Goal: Navigation & Orientation: Find specific page/section

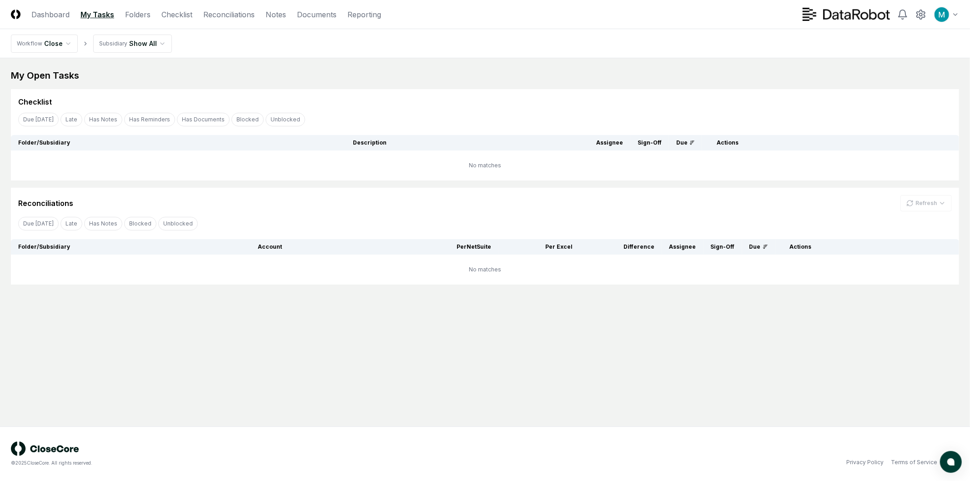
click at [125, 41] on html "CloseCore Dashboard My Tasks Folders Checklist Reconciliations Notes Documents …" at bounding box center [485, 240] width 970 height 481
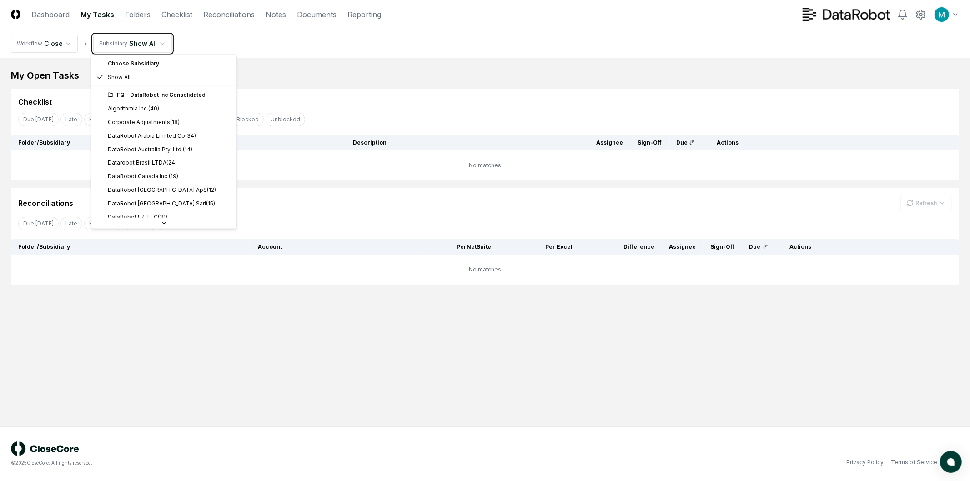
click at [125, 41] on html "CloseCore Dashboard My Tasks Folders Checklist Reconciliations Notes Documents …" at bounding box center [485, 240] width 970 height 481
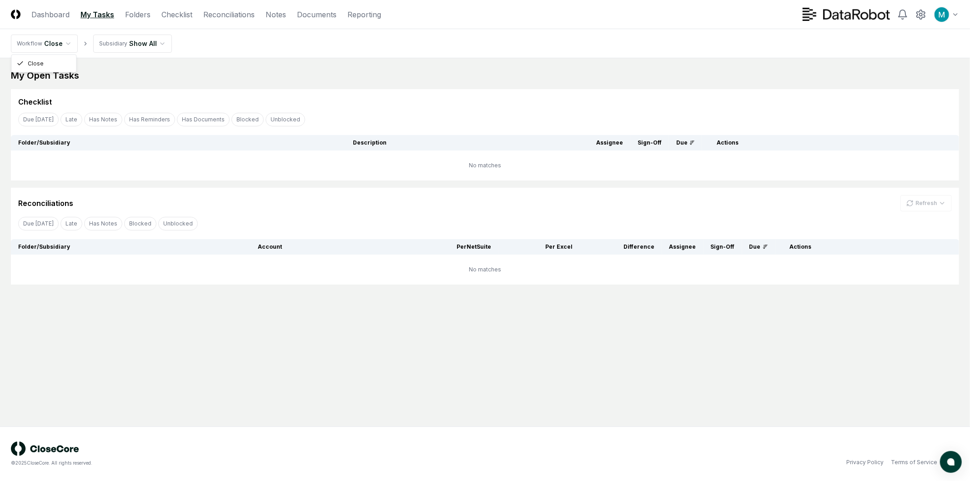
click at [57, 46] on html "CloseCore Dashboard My Tasks Folders Checklist Reconciliations Notes Documents …" at bounding box center [485, 240] width 970 height 481
click at [125, 16] on link "Folders" at bounding box center [137, 14] width 25 height 11
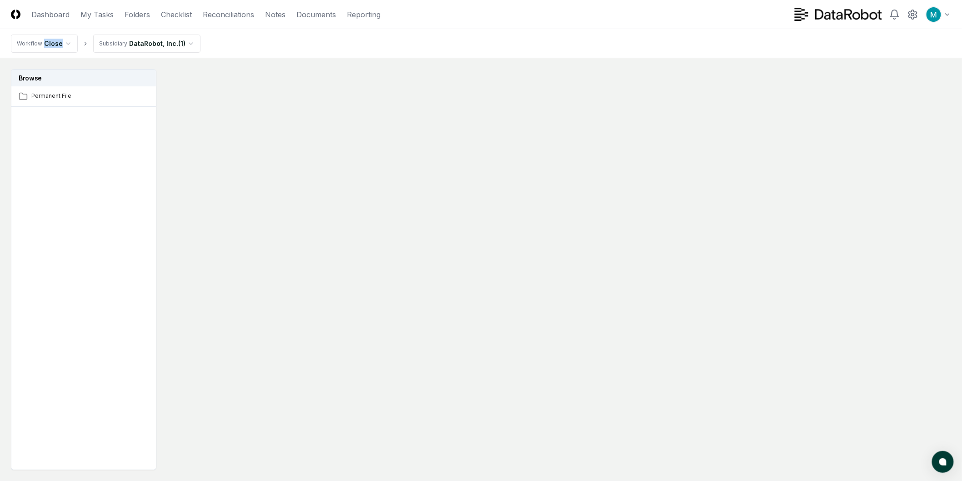
click at [135, 41] on html "CloseCore Dashboard My Tasks Folders Checklist Reconciliations Notes Documents …" at bounding box center [481, 267] width 962 height 535
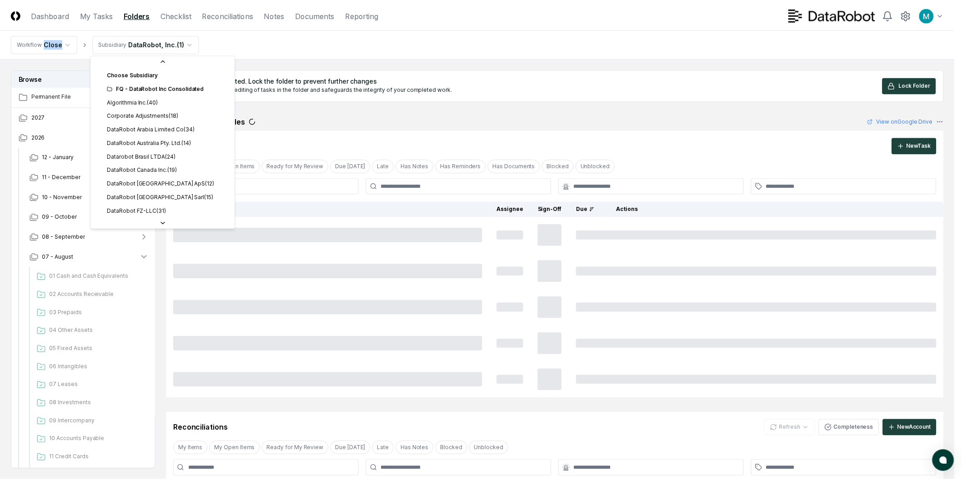
scroll to position [232, 0]
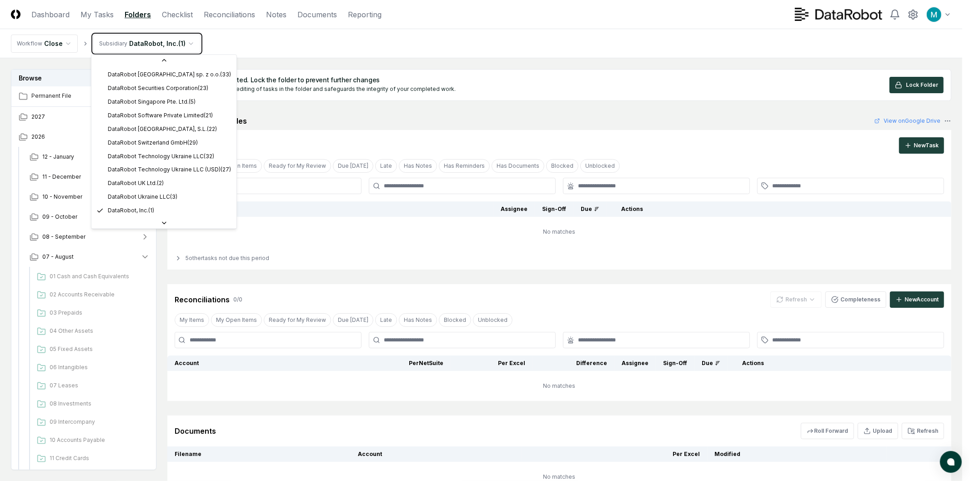
click at [135, 41] on html "CloseCore Dashboard My Tasks Folders Checklist Reconciliations Notes Documents …" at bounding box center [485, 278] width 970 height 557
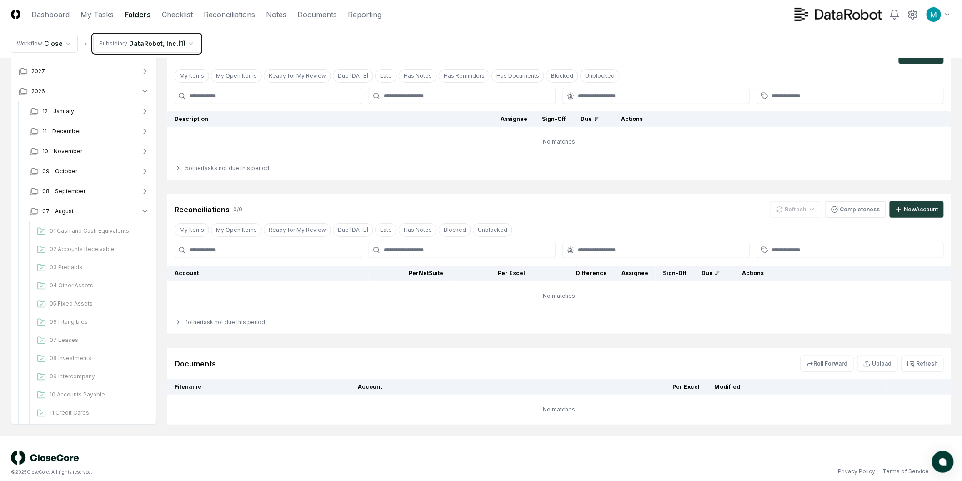
scroll to position [99, 0]
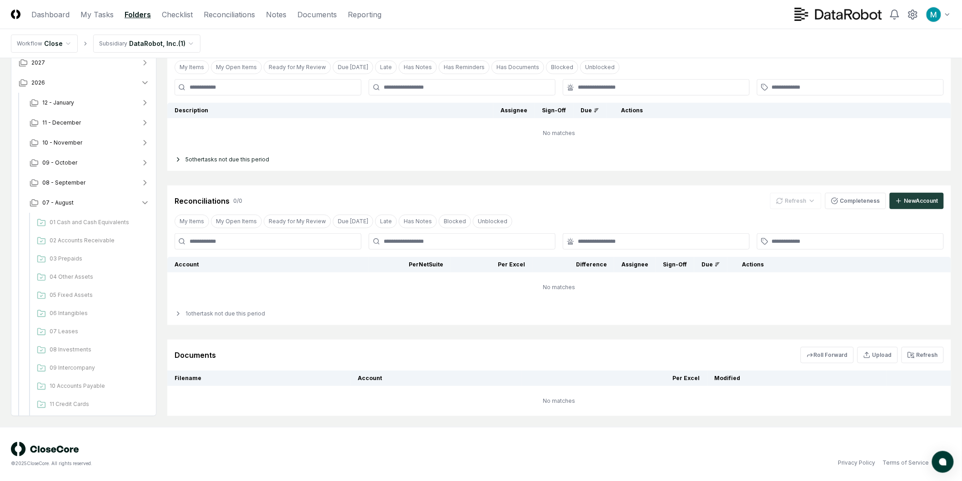
click at [188, 159] on div "5 other tasks not due this period" at bounding box center [559, 159] width 784 height 23
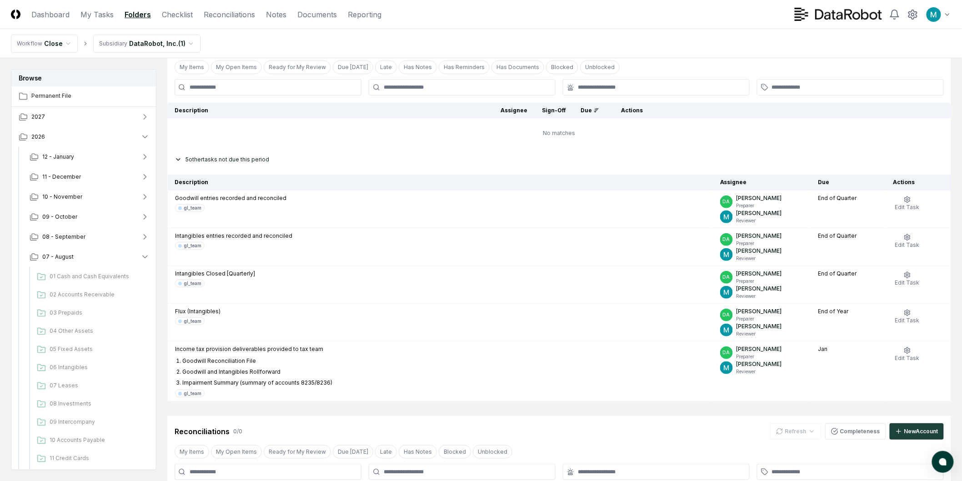
click at [236, 161] on div "5 other tasks not due this period" at bounding box center [559, 159] width 784 height 23
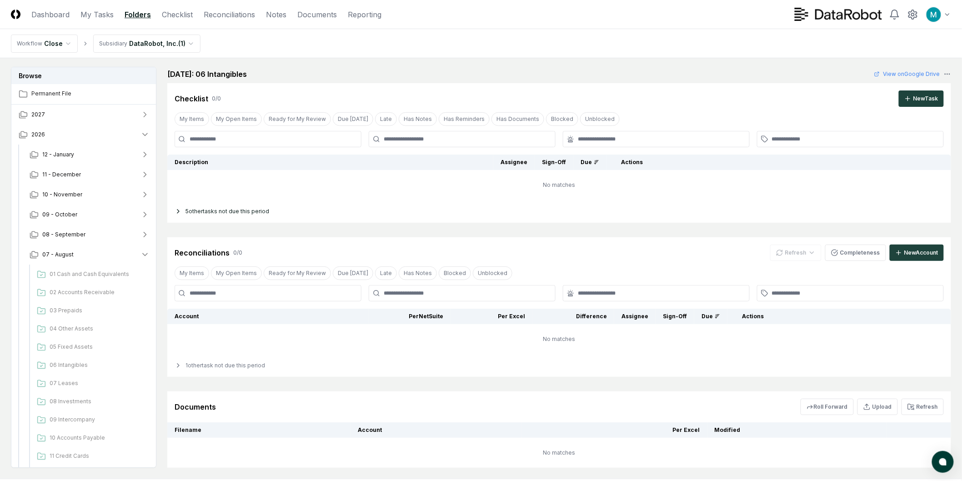
scroll to position [0, 0]
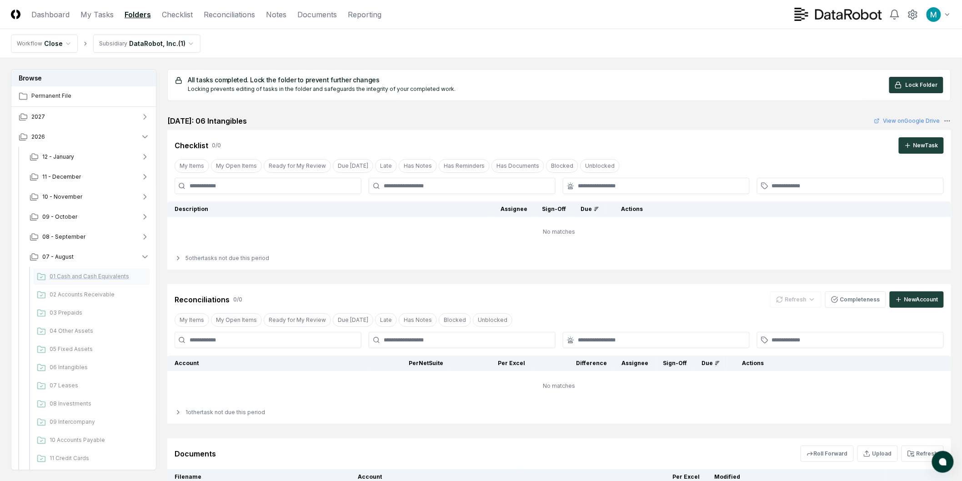
click at [95, 275] on span "01 Cash and Cash Equivalents" at bounding box center [98, 276] width 96 height 8
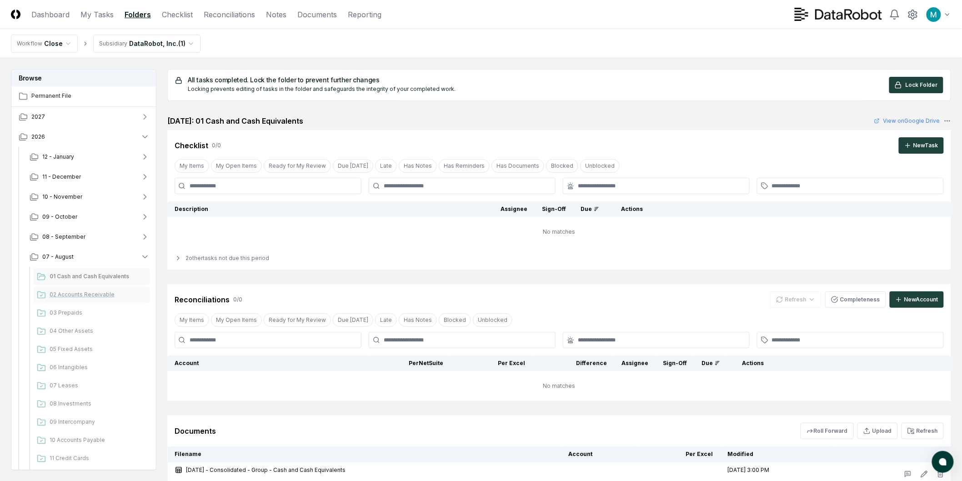
click at [92, 295] on span "02 Accounts Receivable" at bounding box center [98, 294] width 96 height 8
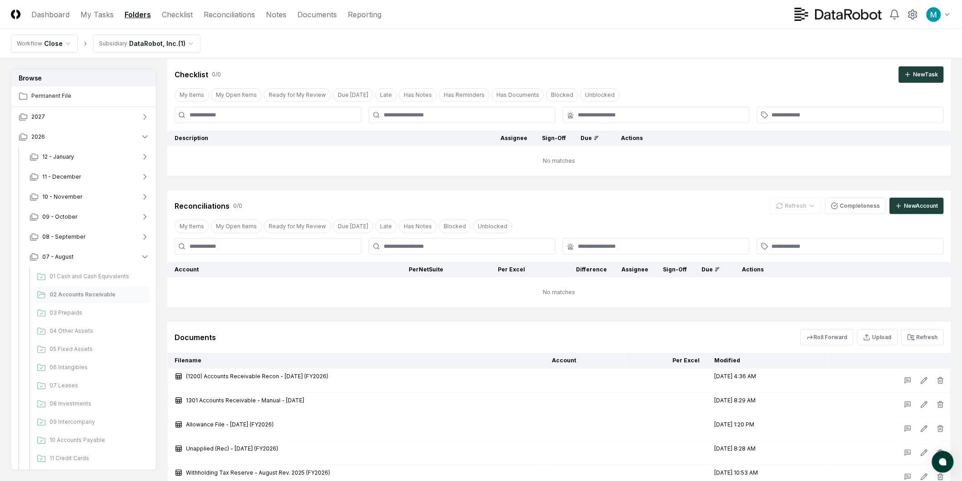
scroll to position [144, 0]
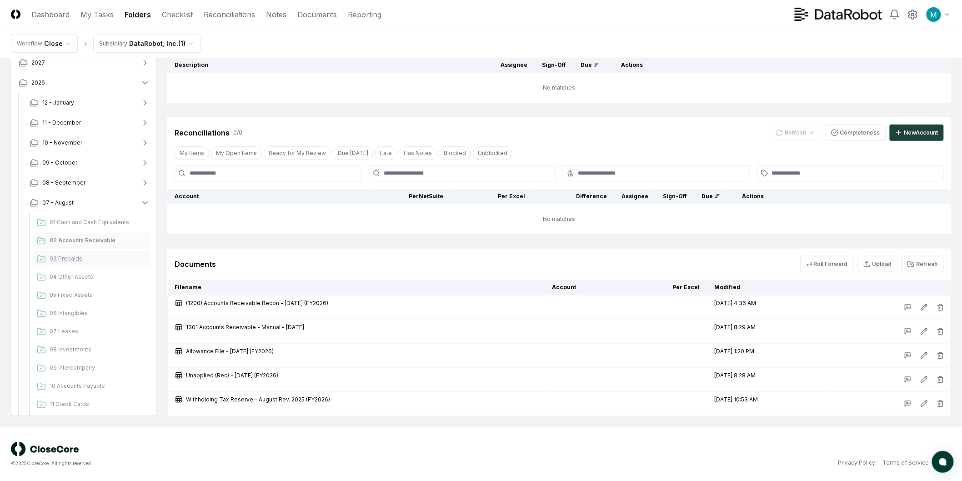
click at [60, 255] on span "03 Prepaids" at bounding box center [98, 259] width 96 height 8
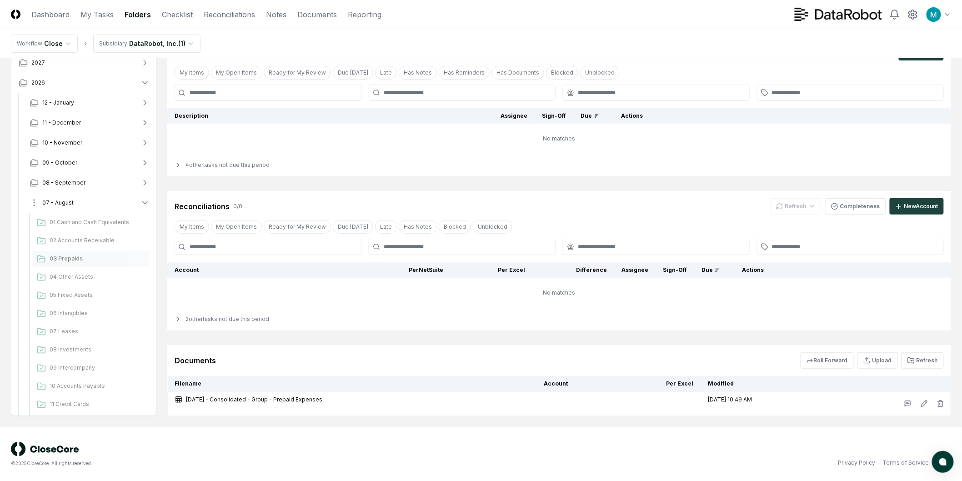
click at [129, 200] on button "07 - August" at bounding box center [89, 203] width 135 height 20
click at [133, 183] on button "08 - September" at bounding box center [89, 183] width 135 height 20
click at [105, 202] on span "01 Cash and Cash Equivalents" at bounding box center [98, 202] width 96 height 8
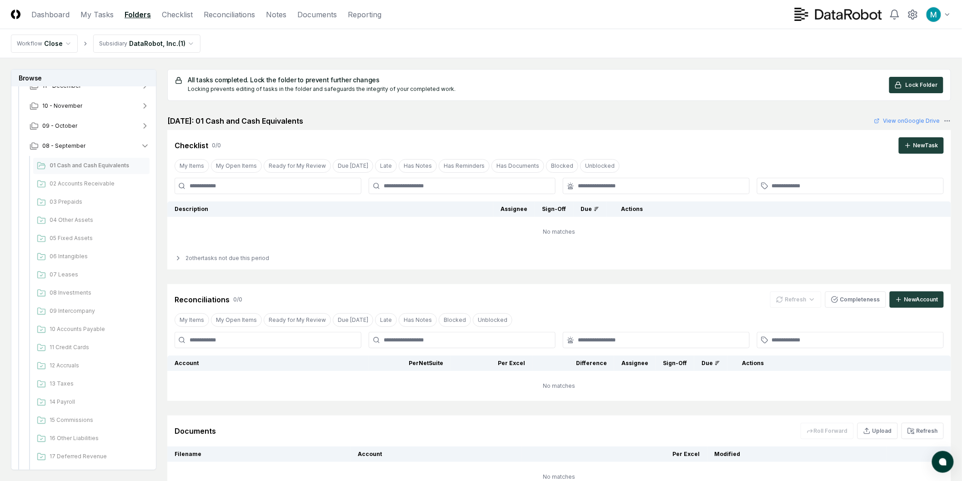
scroll to position [101, 0]
click at [220, 257] on div "2 other tasks not due this period" at bounding box center [559, 258] width 784 height 23
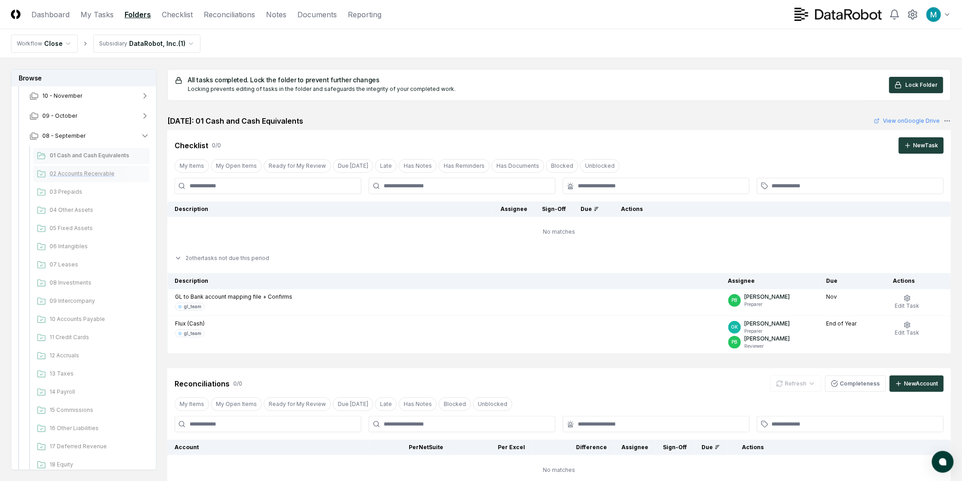
click at [111, 175] on span "02 Accounts Receivable" at bounding box center [98, 174] width 96 height 8
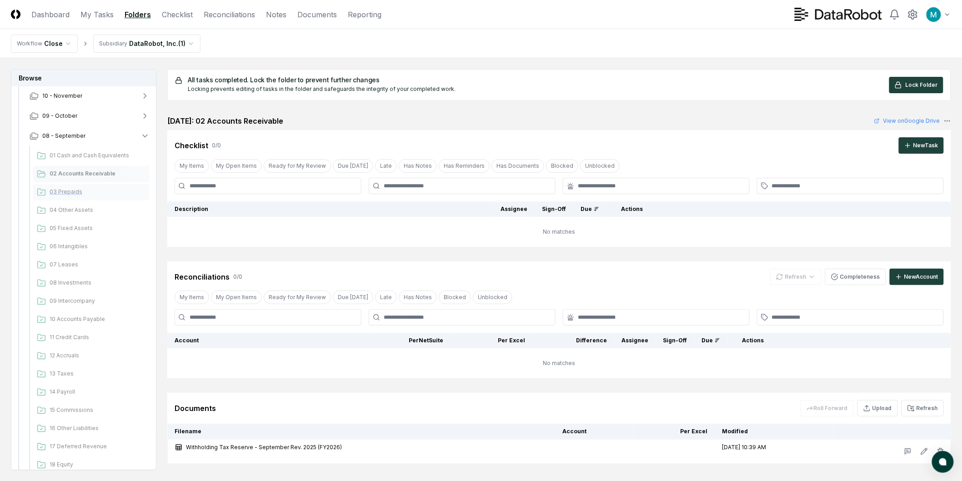
click at [63, 199] on div "03 Prepaids" at bounding box center [91, 192] width 116 height 16
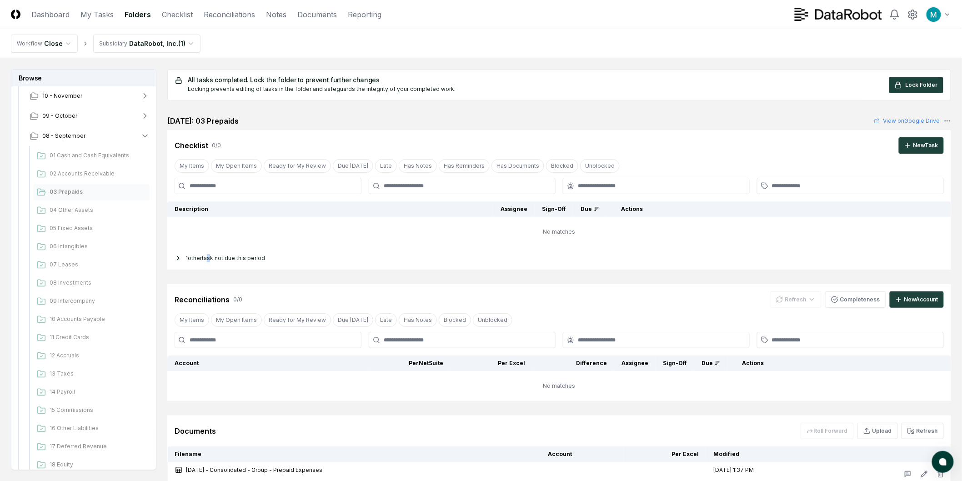
click at [210, 262] on div "1 other task not due this period" at bounding box center [559, 258] width 784 height 23
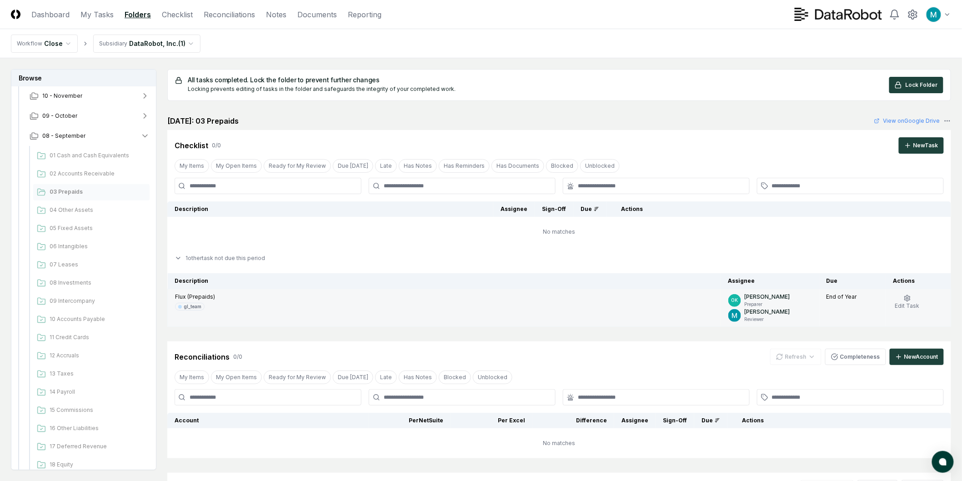
click at [278, 324] on td "Flux (Prepaids) gl_team" at bounding box center [445, 308] width 554 height 38
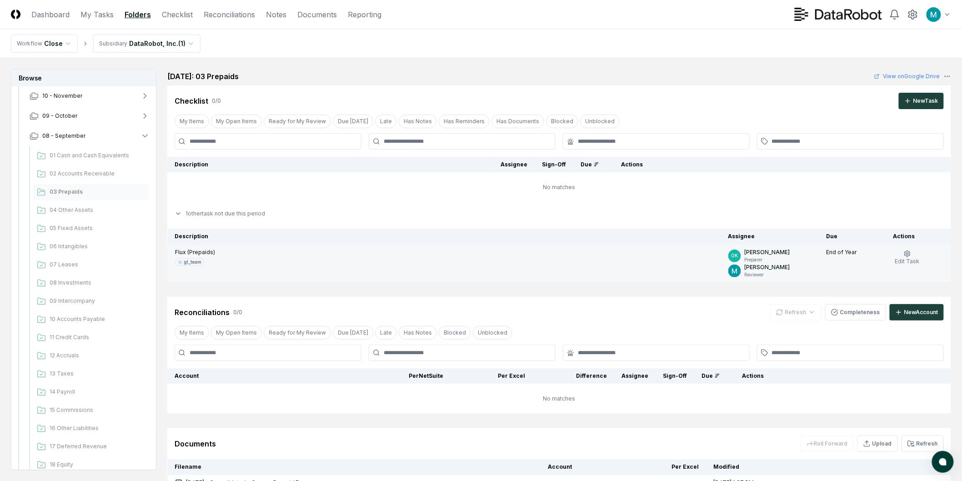
scroll to position [27, 0]
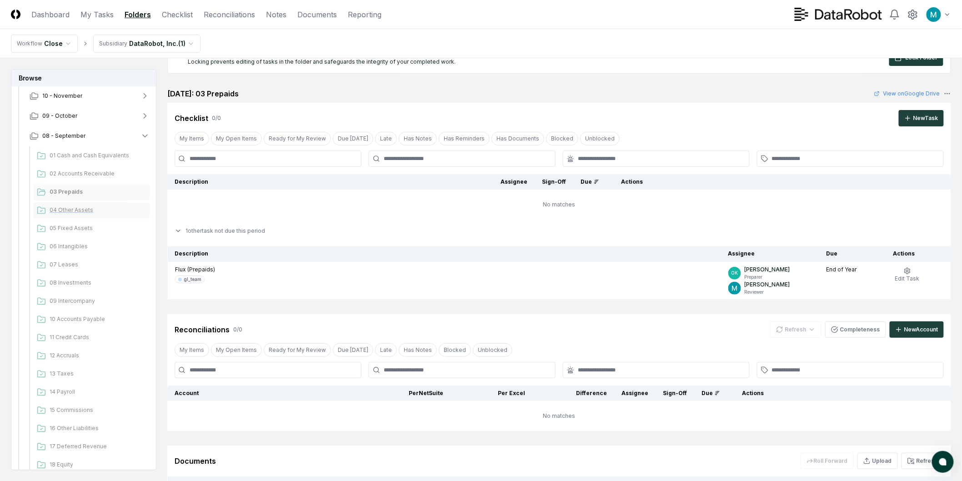
click at [97, 214] on div "04 Other Assets" at bounding box center [91, 210] width 116 height 16
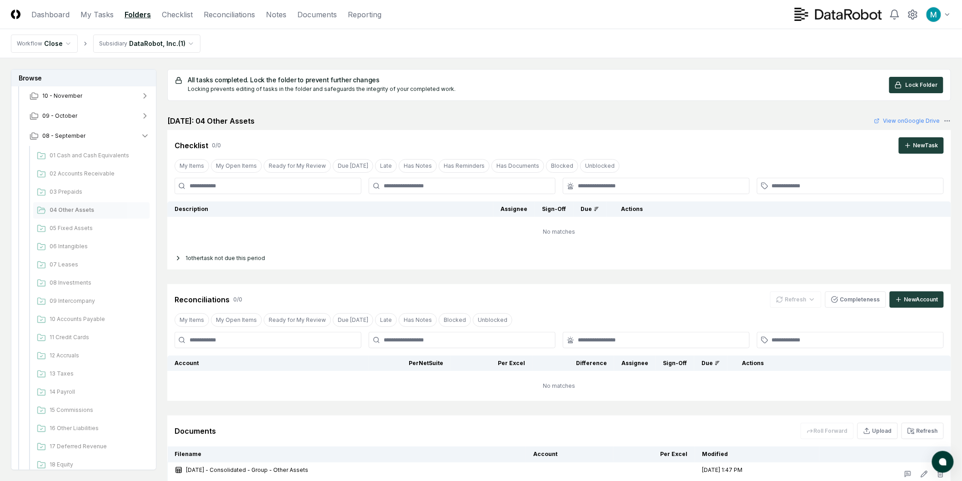
click at [223, 258] on div "1 other task not due this period" at bounding box center [559, 258] width 784 height 23
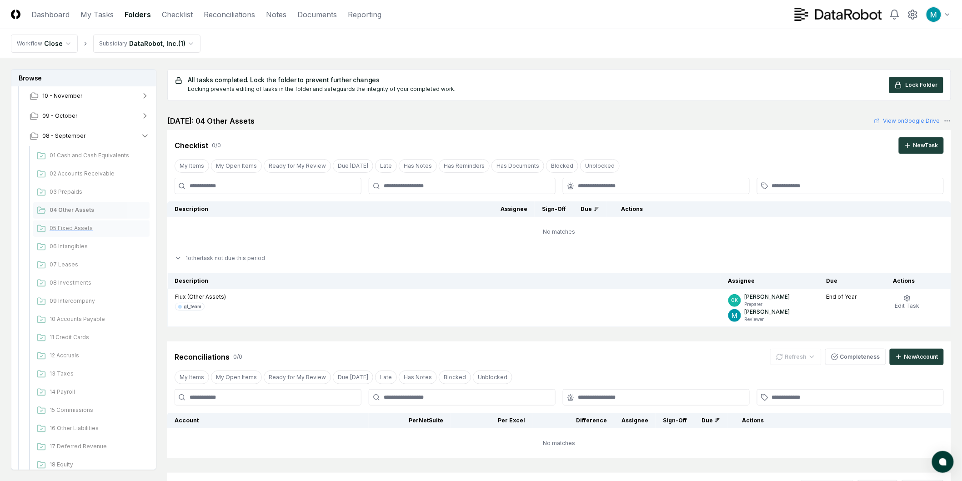
click at [79, 234] on div "05 Fixed Assets" at bounding box center [91, 228] width 116 height 16
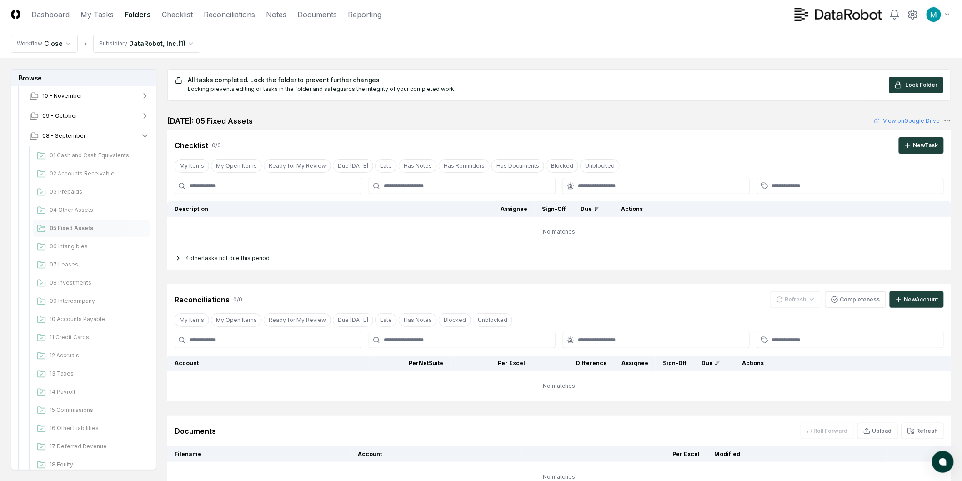
click at [263, 262] on div "4 other tasks not due this period" at bounding box center [559, 258] width 784 height 23
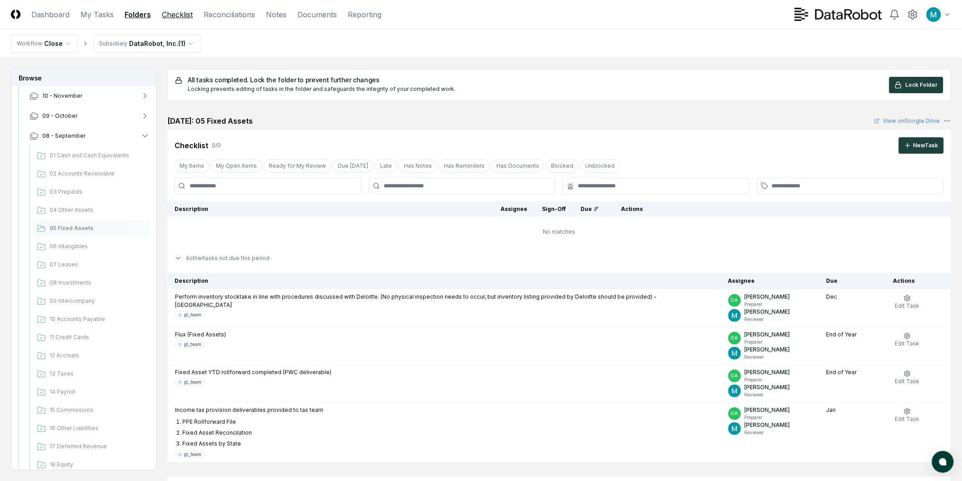
click at [188, 19] on link "Checklist" at bounding box center [177, 14] width 31 height 11
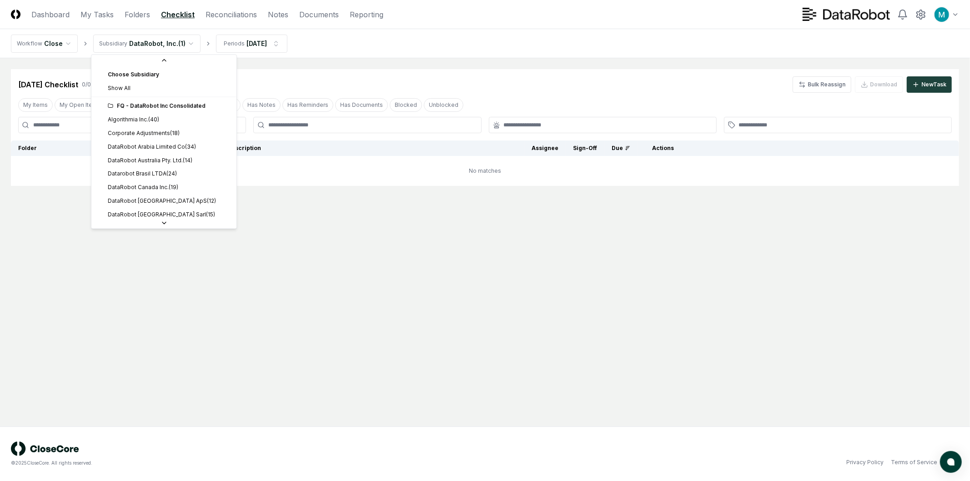
click at [182, 44] on html "CloseCore Dashboard My Tasks Folders Checklist Reconciliations Notes Documents …" at bounding box center [485, 240] width 970 height 481
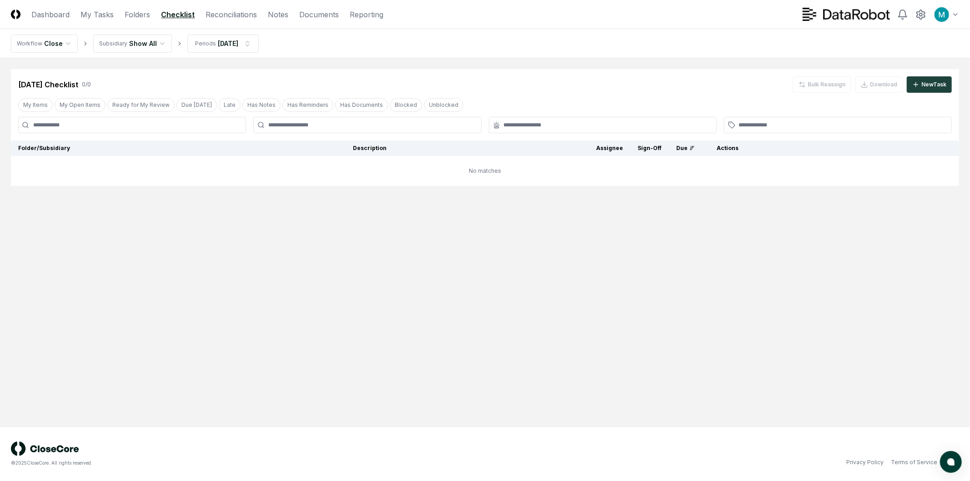
drag, startPoint x: 345, startPoint y: 50, endPoint x: 299, endPoint y: 48, distance: 46.4
click at [345, 49] on nav "Workflow Close Subsidiary Show All Periods [DATE]" at bounding box center [485, 43] width 970 height 29
click at [245, 42] on html "CloseCore Dashboard My Tasks Folders Checklist Reconciliations Notes Documents …" at bounding box center [485, 240] width 970 height 481
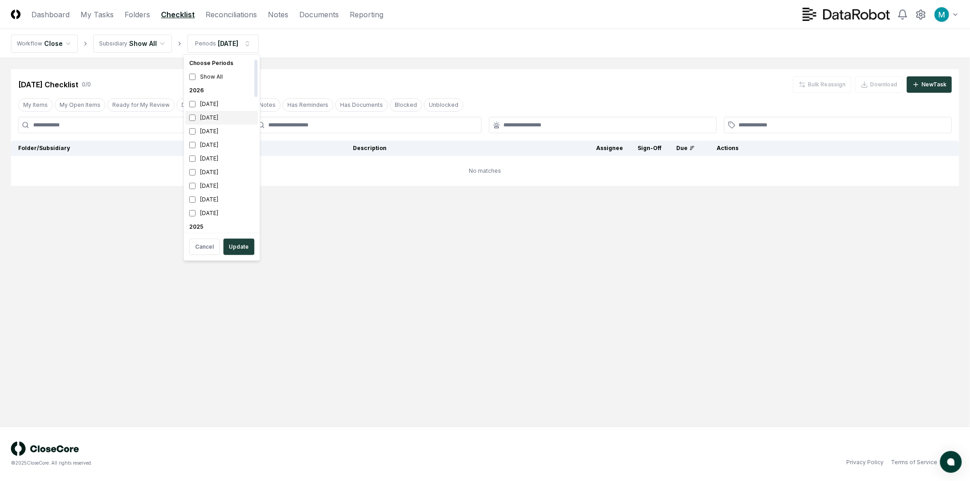
scroll to position [101, 0]
click at [214, 192] on div "[DATE]" at bounding box center [221, 194] width 72 height 14
click at [241, 247] on button "Update" at bounding box center [238, 247] width 31 height 16
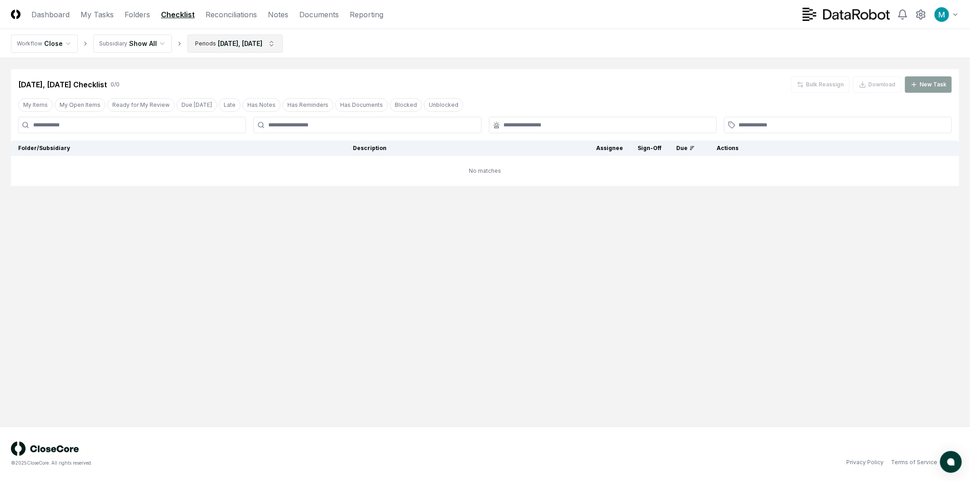
click at [230, 40] on html "CloseCore Dashboard My Tasks Folders Checklist Reconciliations Notes Documents …" at bounding box center [485, 240] width 970 height 481
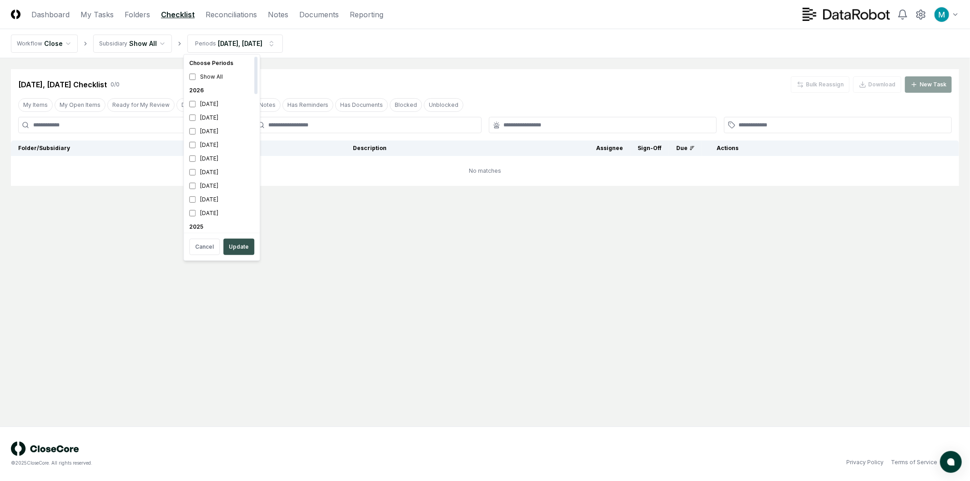
click at [242, 248] on button "Update" at bounding box center [238, 247] width 31 height 16
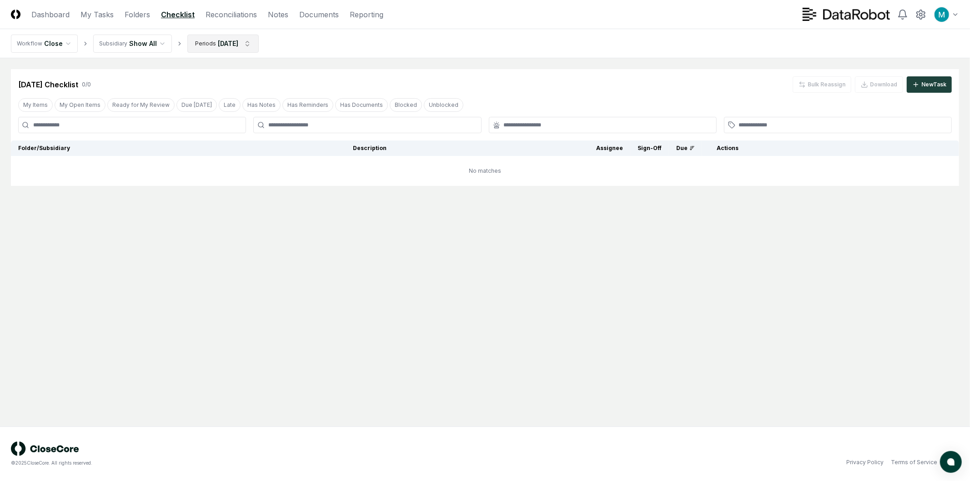
click at [239, 48] on html "CloseCore Dashboard My Tasks Folders Checklist Reconciliations Notes Documents …" at bounding box center [485, 240] width 970 height 481
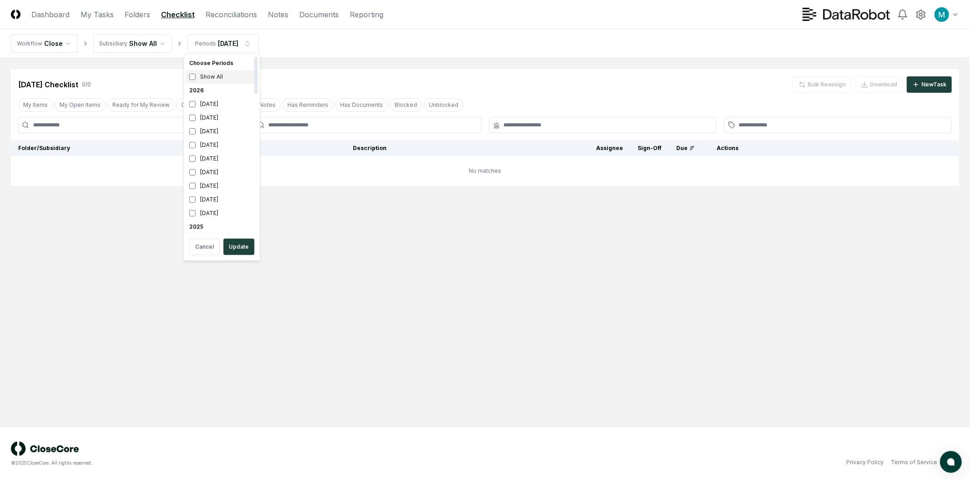
click at [216, 75] on div "Show All" at bounding box center [221, 77] width 72 height 14
click at [246, 245] on button "Update" at bounding box center [238, 247] width 31 height 16
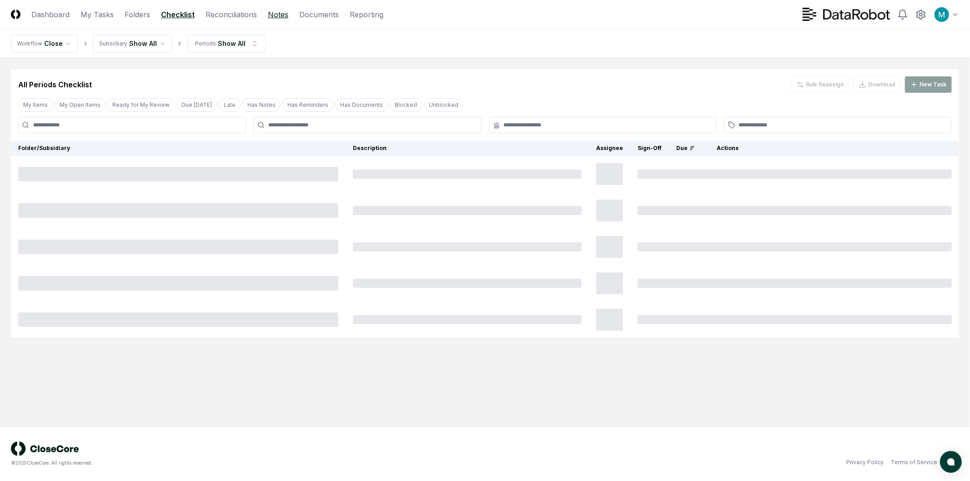
click at [274, 12] on link "Notes" at bounding box center [278, 14] width 20 height 11
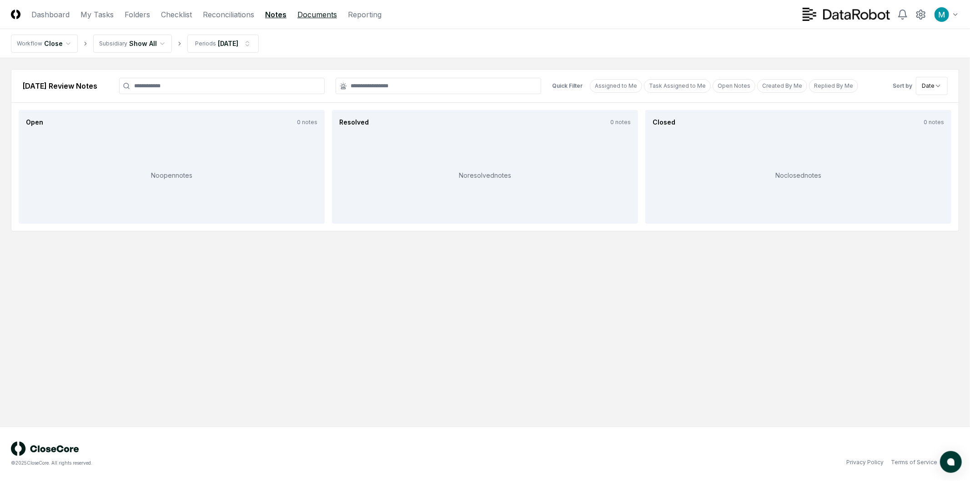
click at [330, 13] on link "Documents" at bounding box center [317, 14] width 40 height 11
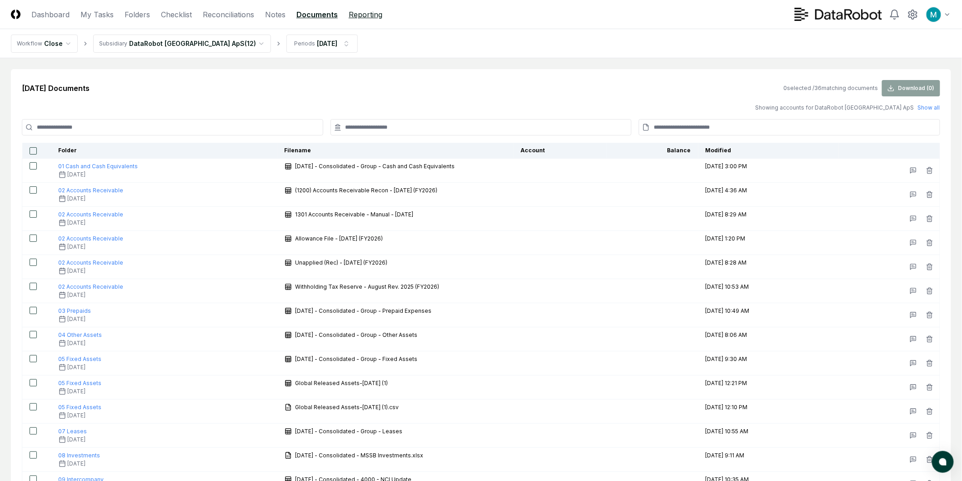
click at [364, 19] on link "Reporting" at bounding box center [366, 14] width 34 height 11
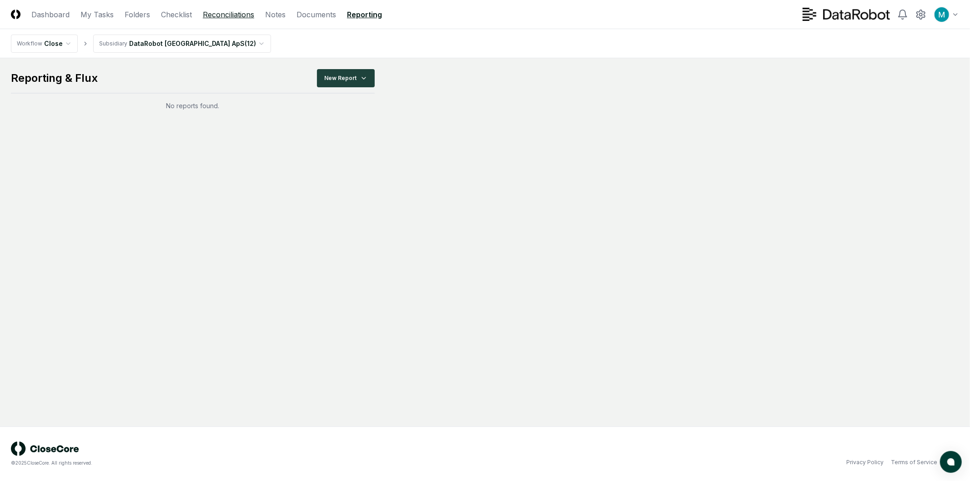
click at [221, 16] on link "Reconciliations" at bounding box center [228, 14] width 51 height 11
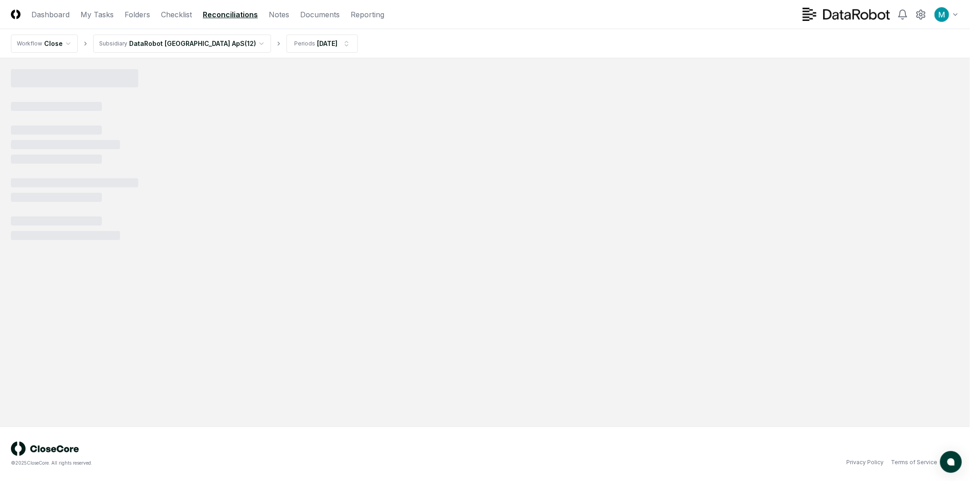
click at [183, 42] on html "CloseCore Dashboard My Tasks Folders Checklist Reconciliations Notes Documents …" at bounding box center [485, 240] width 970 height 481
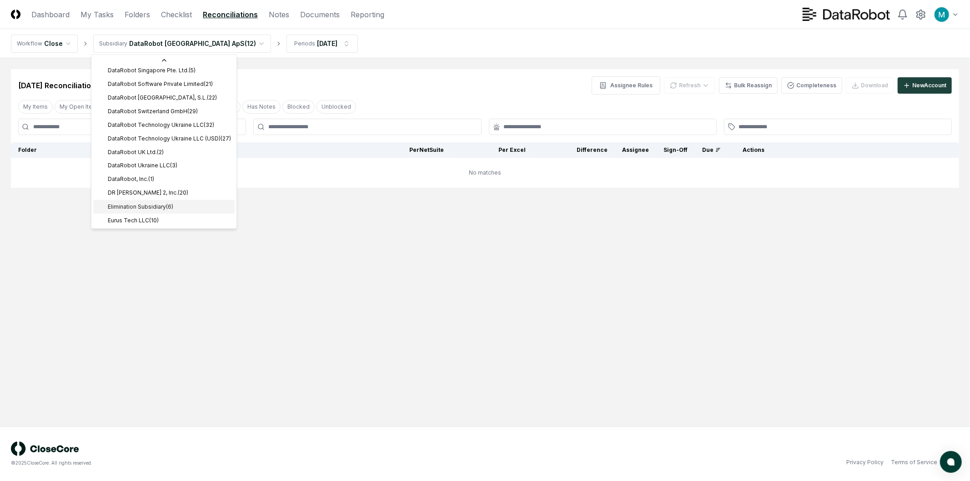
scroll to position [280, 0]
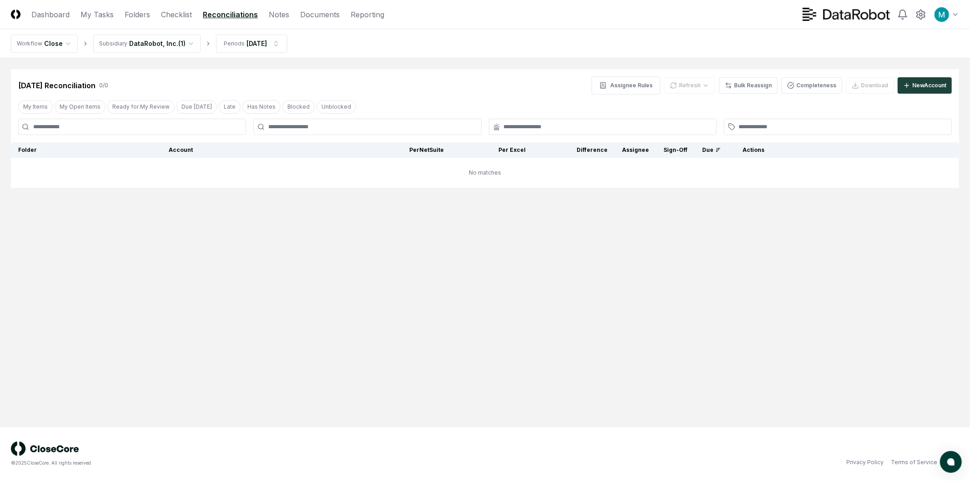
click at [358, 52] on nav "Workflow Close Subsidiary DataRobot, Inc. ( 1 ) Periods [DATE]" at bounding box center [485, 43] width 970 height 29
click at [167, 15] on link "Checklist" at bounding box center [176, 14] width 31 height 11
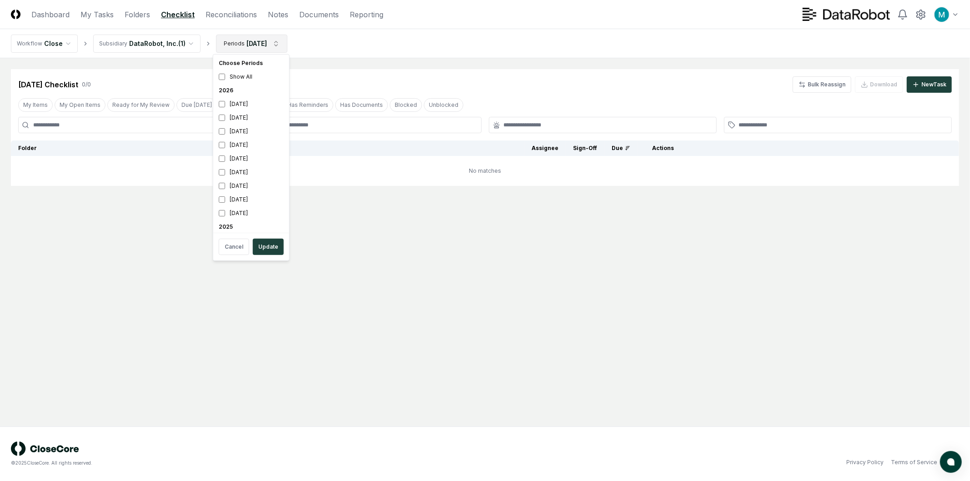
click at [266, 47] on html "CloseCore Dashboard My Tasks Folders Checklist Reconciliations Notes Documents …" at bounding box center [485, 240] width 970 height 481
click at [240, 130] on div "[DATE]" at bounding box center [251, 130] width 72 height 14
click at [244, 108] on div "[DATE]" at bounding box center [251, 104] width 72 height 14
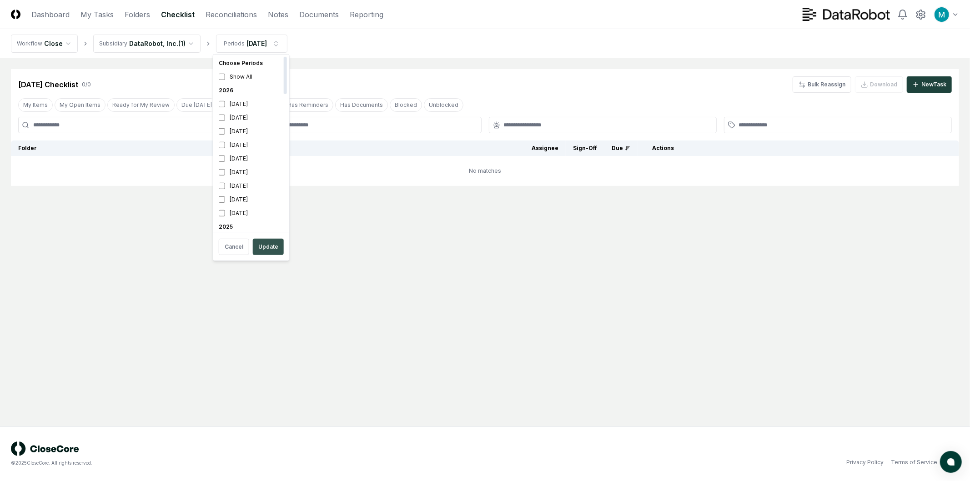
click at [264, 246] on button "Update" at bounding box center [268, 247] width 31 height 16
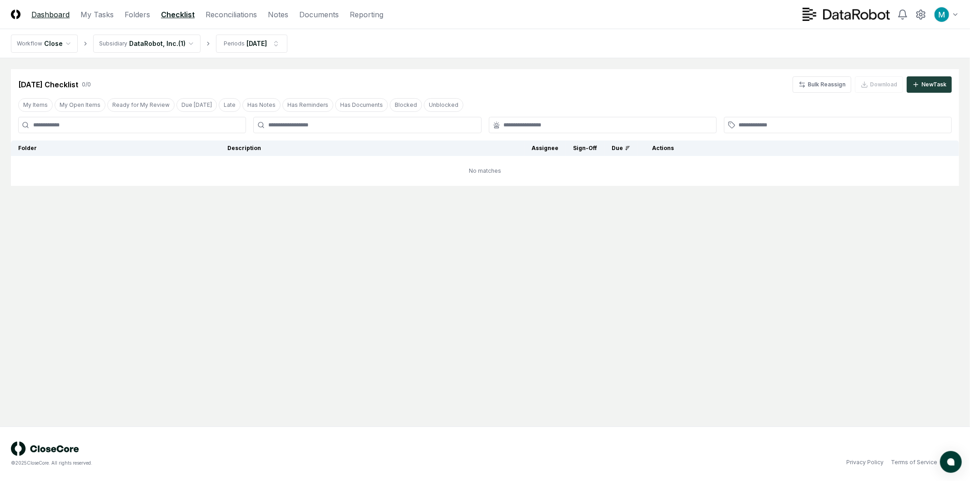
click at [40, 12] on link "Dashboard" at bounding box center [50, 14] width 38 height 11
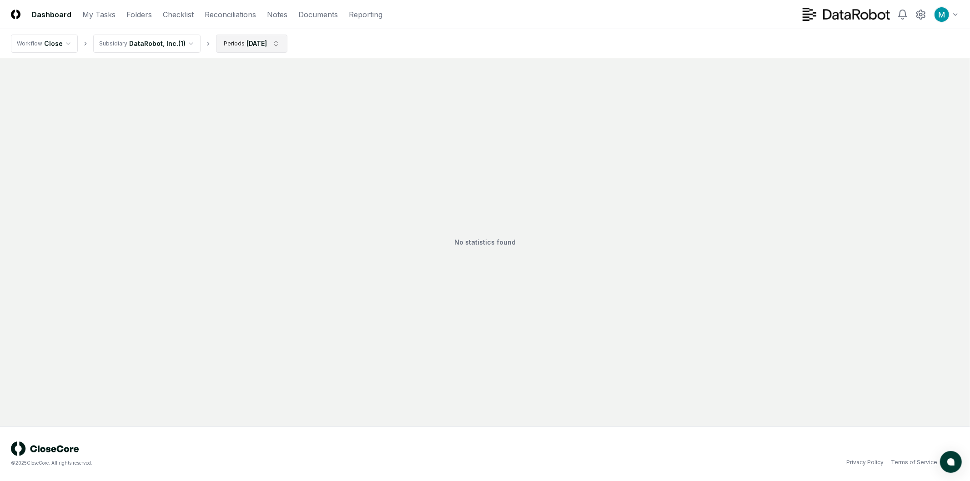
click at [255, 45] on html "CloseCore Dashboard My Tasks Folders Checklist Reconciliations Notes Documents …" at bounding box center [485, 240] width 970 height 481
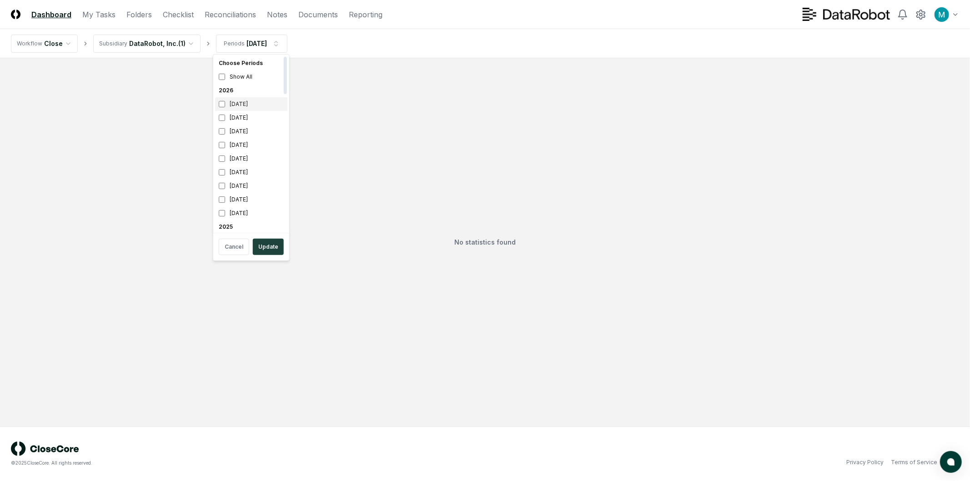
click at [243, 105] on div "[DATE]" at bounding box center [251, 104] width 72 height 14
click at [242, 130] on div "[DATE]" at bounding box center [251, 130] width 72 height 14
click at [273, 250] on button "Update" at bounding box center [268, 247] width 31 height 16
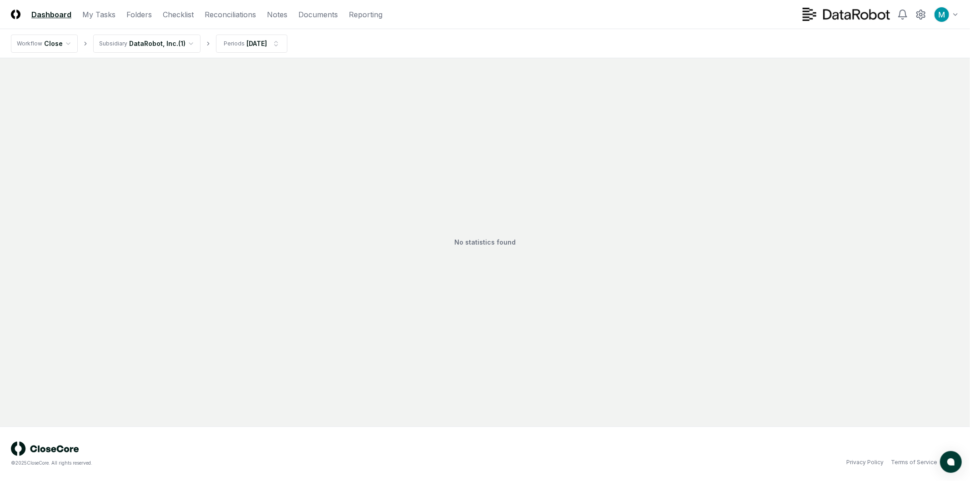
click at [143, 43] on html "CloseCore Dashboard My Tasks Folders Checklist Reconciliations Notes Documents …" at bounding box center [485, 240] width 970 height 481
click at [342, 42] on nav "Workflow Close Subsidiary Show All Periods [DATE]" at bounding box center [485, 43] width 970 height 29
click at [19, 16] on img at bounding box center [16, 15] width 10 height 10
click at [138, 39] on html "CloseCore Dashboard My Tasks Folders Checklist Reconciliations Notes Documents …" at bounding box center [485, 240] width 970 height 481
click at [11, 10] on img at bounding box center [16, 15] width 10 height 10
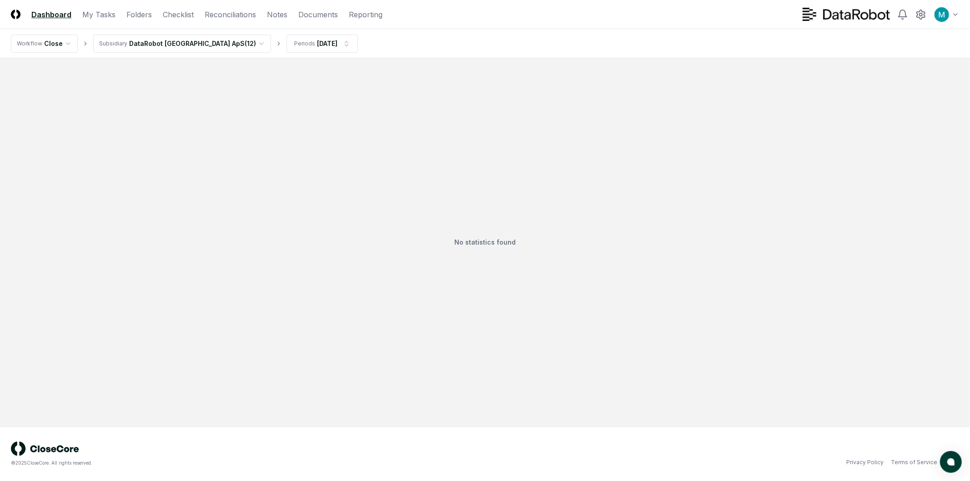
click at [188, 42] on html "CloseCore Dashboard My Tasks Folders Checklist Reconciliations Notes Documents …" at bounding box center [485, 240] width 970 height 481
click at [385, 42] on nav "Workflow Close Subsidiary Show All Periods [DATE]" at bounding box center [485, 43] width 970 height 29
click at [48, 49] on html "CloseCore Dashboard My Tasks Folders Checklist Reconciliations Notes Documents …" at bounding box center [485, 240] width 970 height 481
click at [228, 44] on html "CloseCore Dashboard My Tasks Folders Checklist Reconciliations Notes Documents …" at bounding box center [485, 240] width 970 height 481
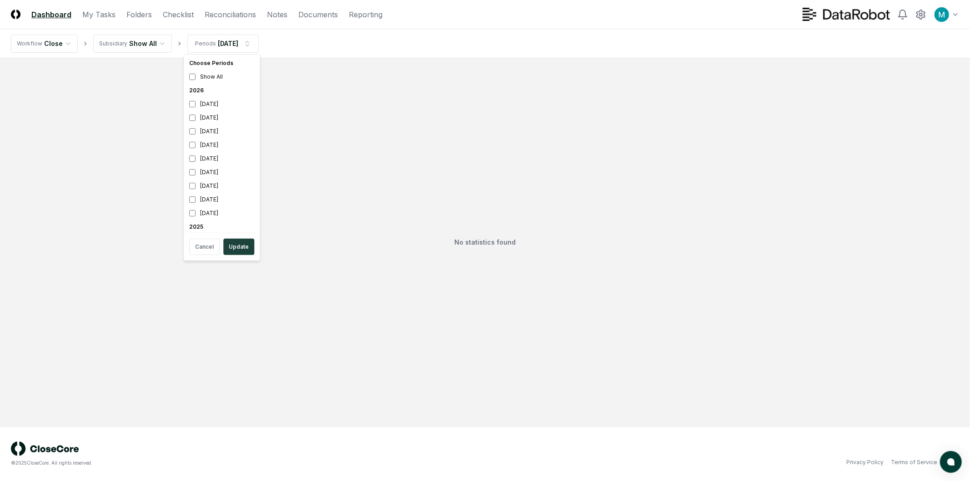
click at [334, 49] on html "CloseCore Dashboard My Tasks Folders Checklist Reconciliations Notes Documents …" at bounding box center [485, 240] width 970 height 481
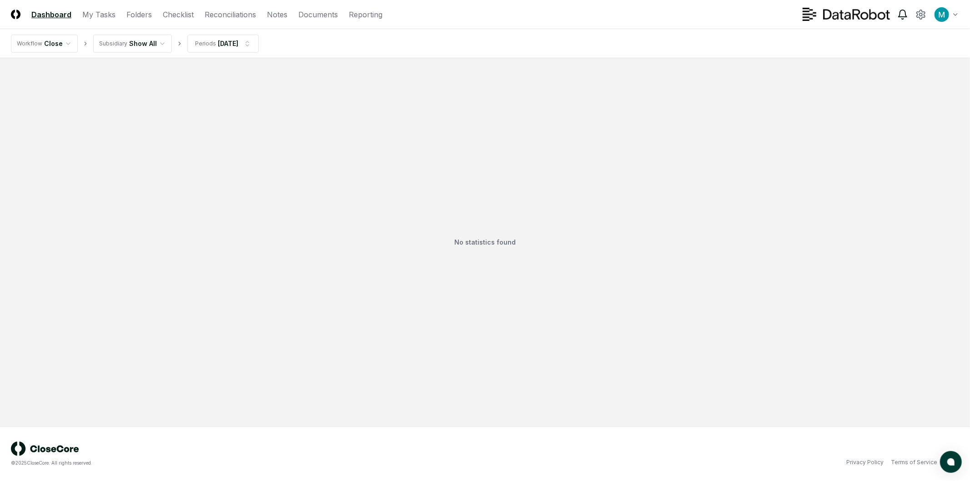
click at [897, 9] on icon at bounding box center [902, 14] width 11 height 11
click at [917, 10] on icon at bounding box center [920, 14] width 11 height 11
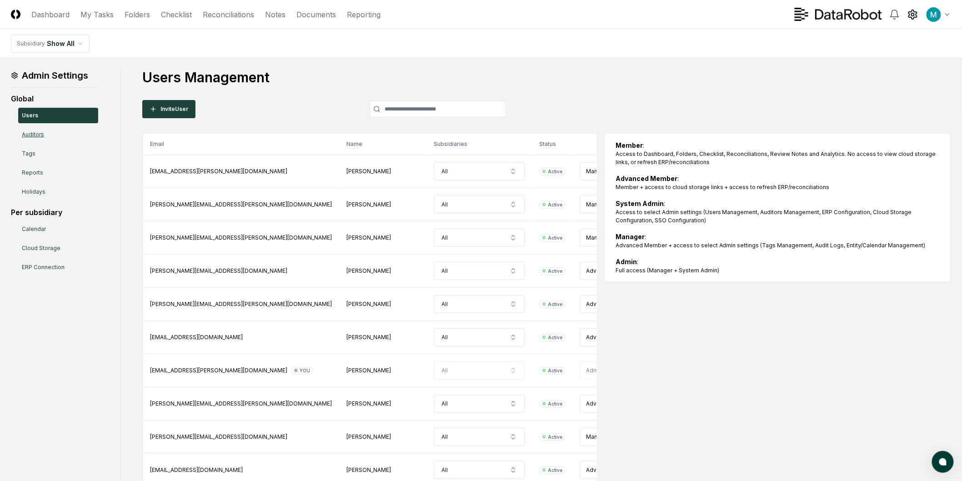
click at [75, 129] on link "Auditors" at bounding box center [58, 134] width 80 height 15
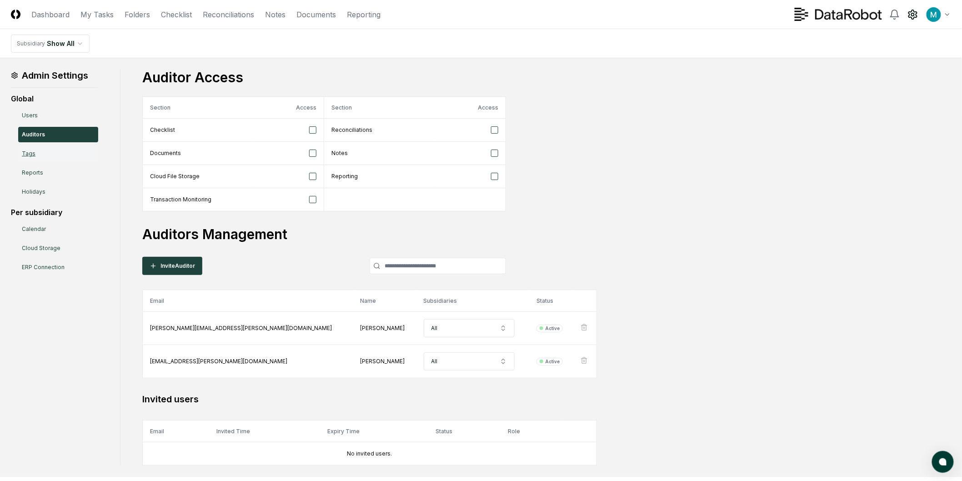
click at [74, 155] on link "Tags" at bounding box center [58, 153] width 80 height 15
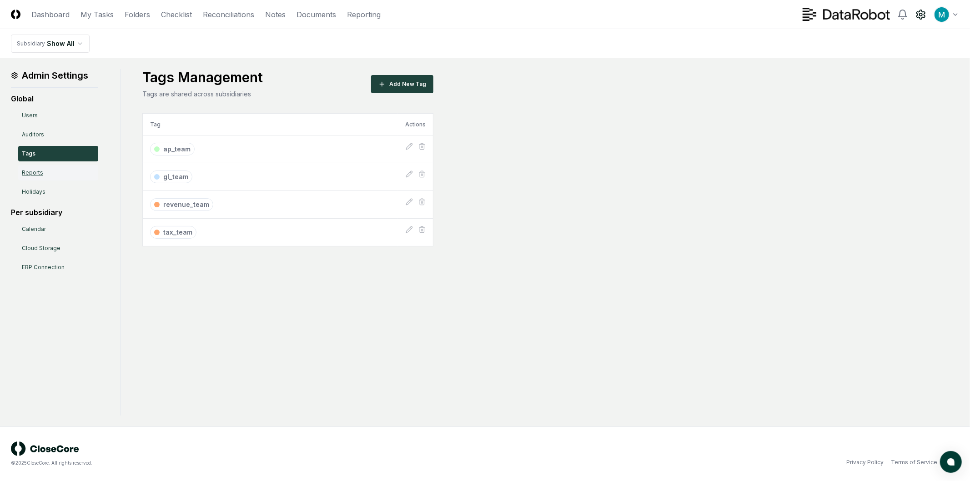
click at [72, 176] on link "Reports" at bounding box center [58, 172] width 80 height 15
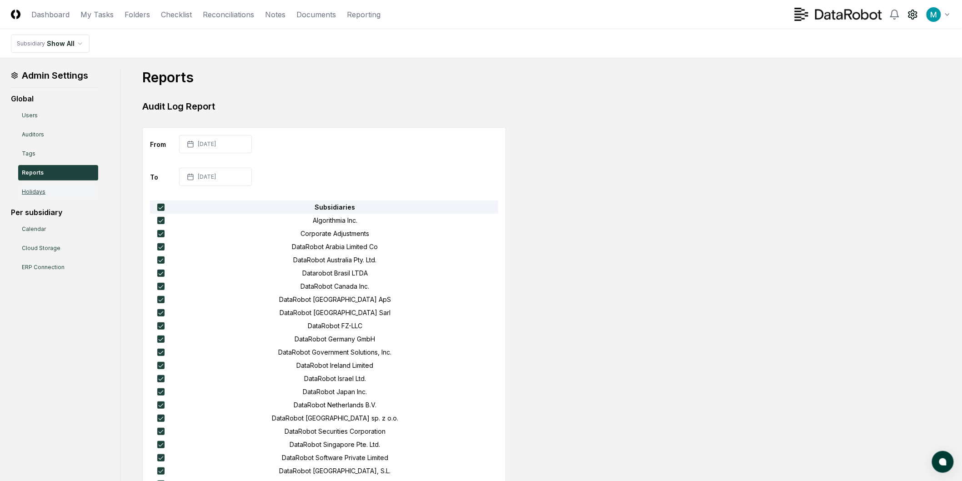
click at [70, 193] on link "Holidays" at bounding box center [58, 191] width 80 height 15
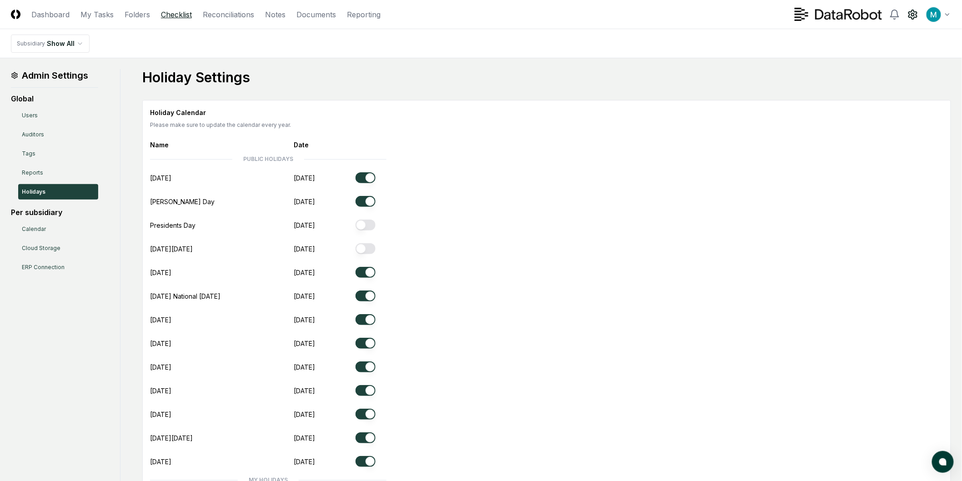
click at [170, 15] on link "Checklist" at bounding box center [176, 14] width 31 height 11
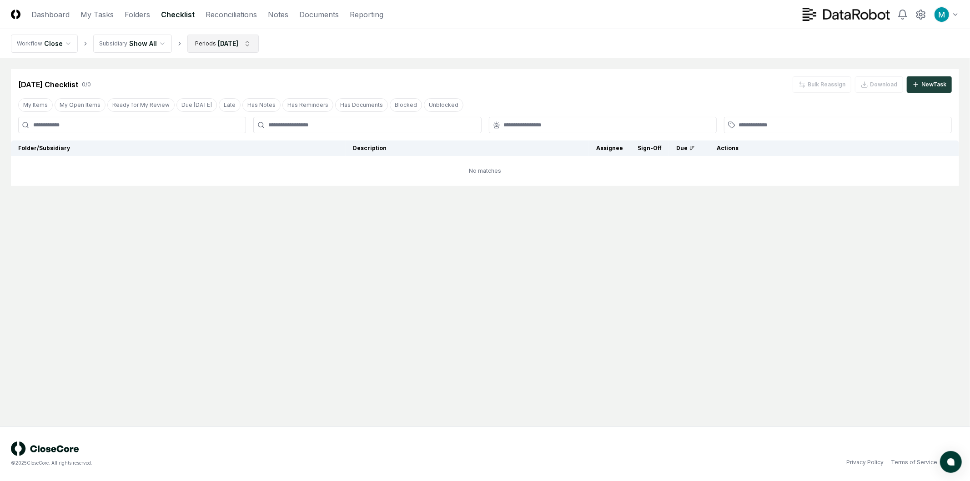
click at [228, 47] on html "CloseCore Dashboard My Tasks Folders Checklist Reconciliations Notes Documents …" at bounding box center [485, 240] width 970 height 481
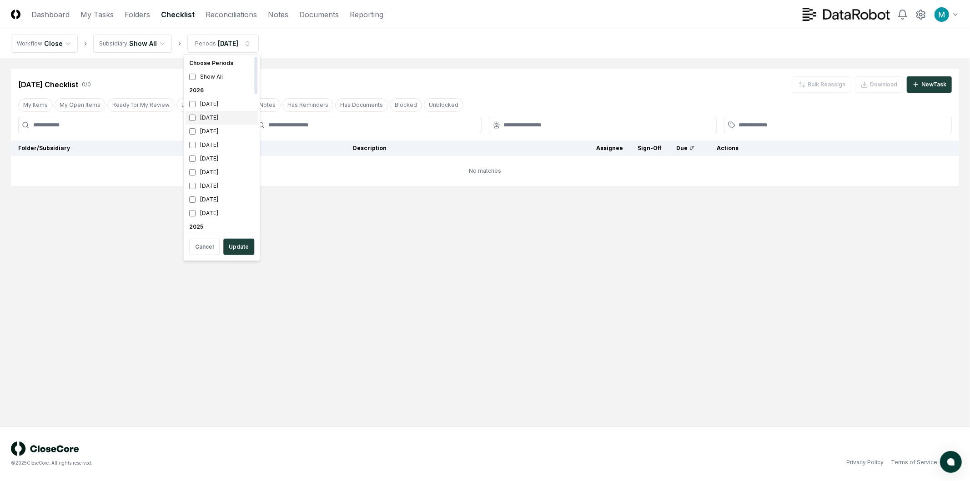
click at [201, 119] on div "[DATE]" at bounding box center [221, 118] width 72 height 14
click at [233, 243] on button "Update" at bounding box center [238, 247] width 31 height 16
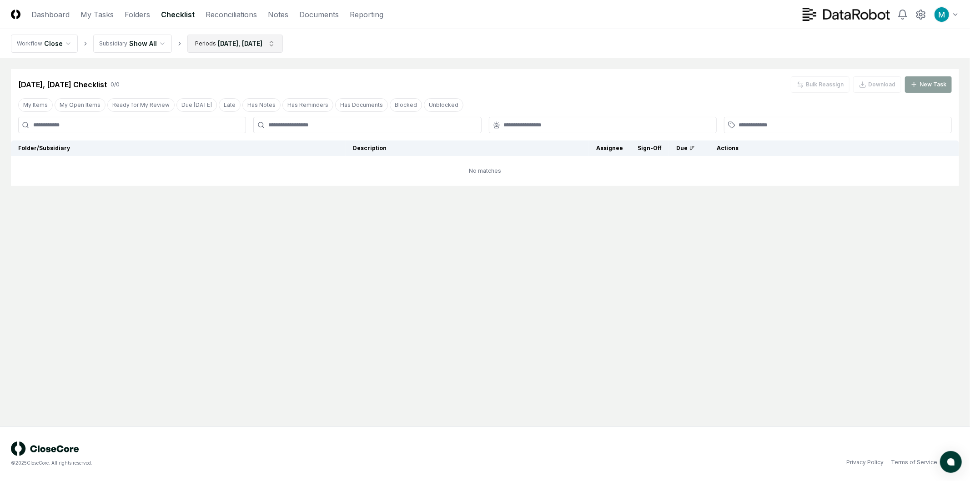
click at [225, 43] on html "CloseCore Dashboard My Tasks Folders Checklist Reconciliations Notes Documents …" at bounding box center [485, 240] width 970 height 481
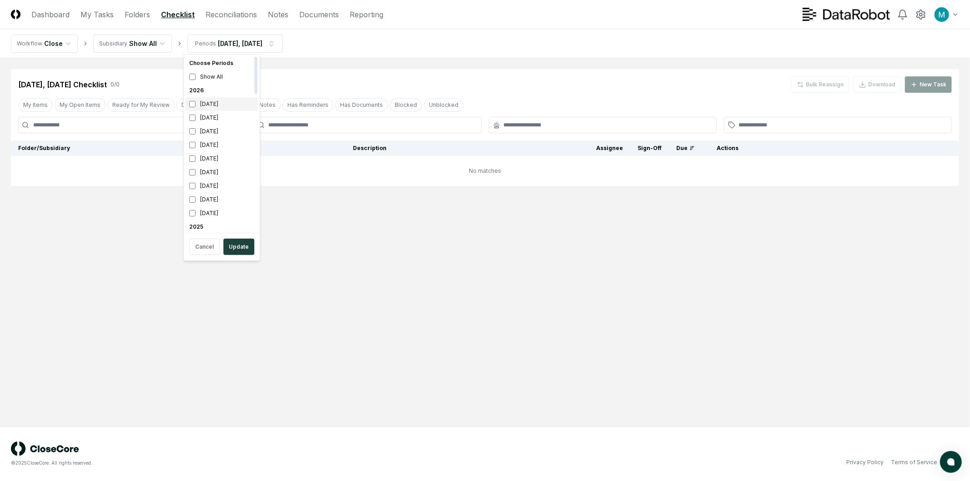
click at [216, 110] on div "[DATE] [DATE] [DATE] [DATE] [DATE] [DATE] [DATE] [DATE] 2026 [DATE]" at bounding box center [221, 152] width 72 height 136
click at [216, 133] on div "[DATE]" at bounding box center [221, 132] width 72 height 14
click at [216, 146] on div "[DATE]" at bounding box center [221, 145] width 72 height 14
click at [246, 255] on button "Update" at bounding box center [238, 247] width 31 height 16
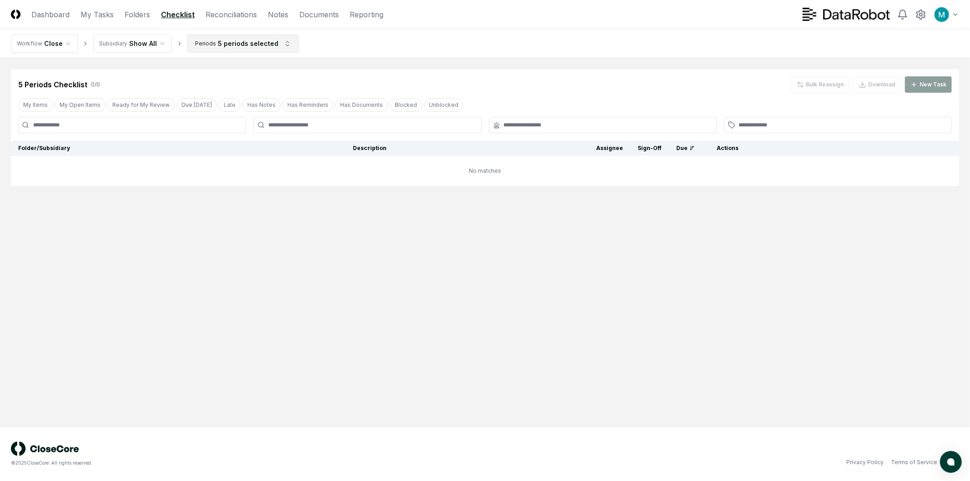
click at [197, 46] on html "CloseCore Dashboard My Tasks Folders Checklist Reconciliations Notes Documents …" at bounding box center [485, 240] width 970 height 481
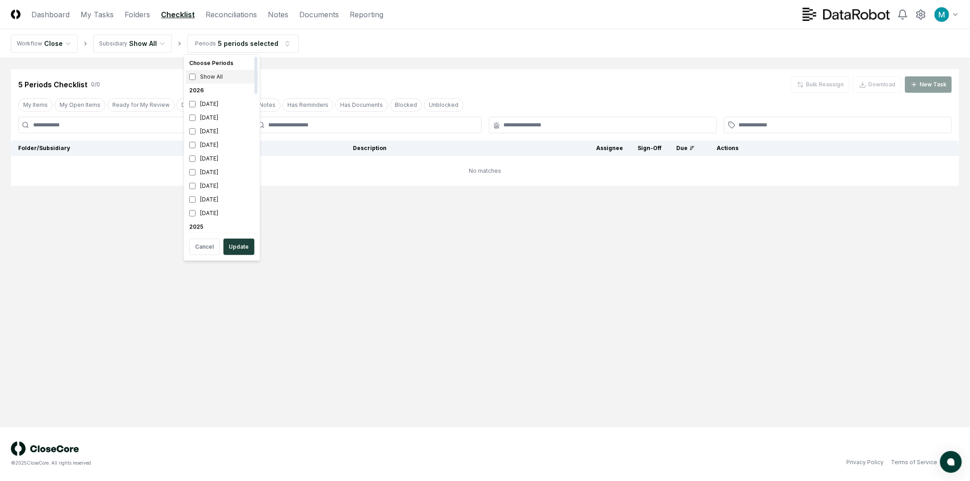
click at [215, 75] on div "Show All" at bounding box center [221, 77] width 72 height 14
click at [223, 76] on div "Show All" at bounding box center [221, 77] width 72 height 14
click at [223, 77] on div "Show All" at bounding box center [221, 77] width 72 height 14
click at [244, 243] on button "Update" at bounding box center [238, 247] width 31 height 16
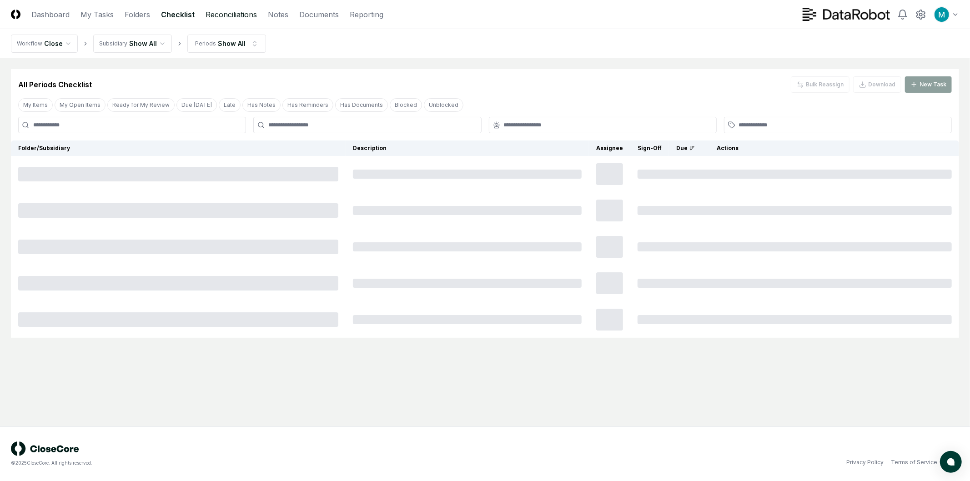
click at [238, 17] on link "Reconciliations" at bounding box center [230, 14] width 51 height 11
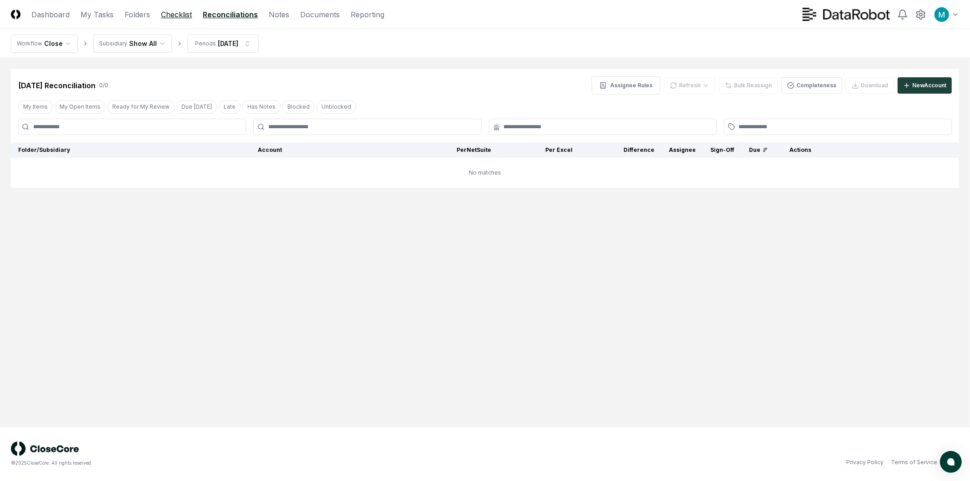
click at [171, 16] on link "Checklist" at bounding box center [176, 14] width 31 height 11
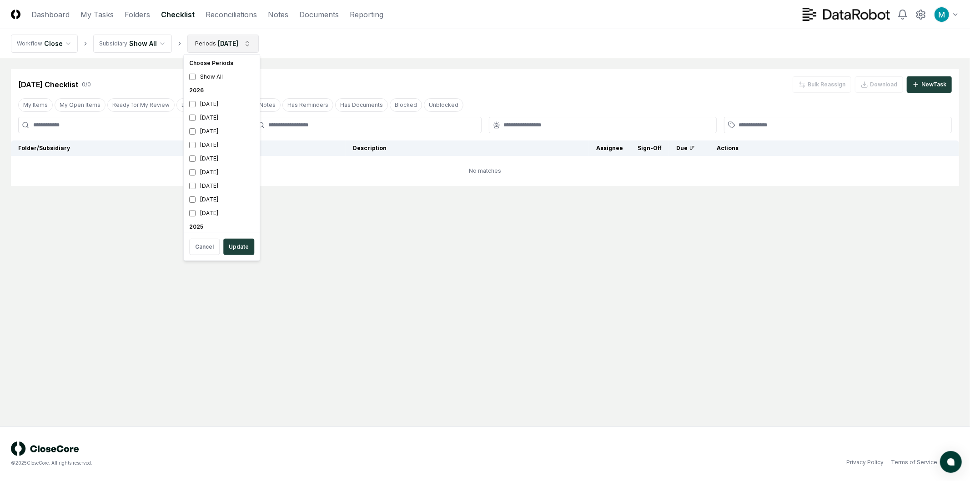
click at [200, 45] on html "CloseCore Dashboard My Tasks Folders Checklist Reconciliations Notes Documents …" at bounding box center [485, 240] width 970 height 481
click at [141, 17] on html "CloseCore Dashboard My Tasks Folders Checklist Reconciliations Notes Documents …" at bounding box center [485, 240] width 970 height 481
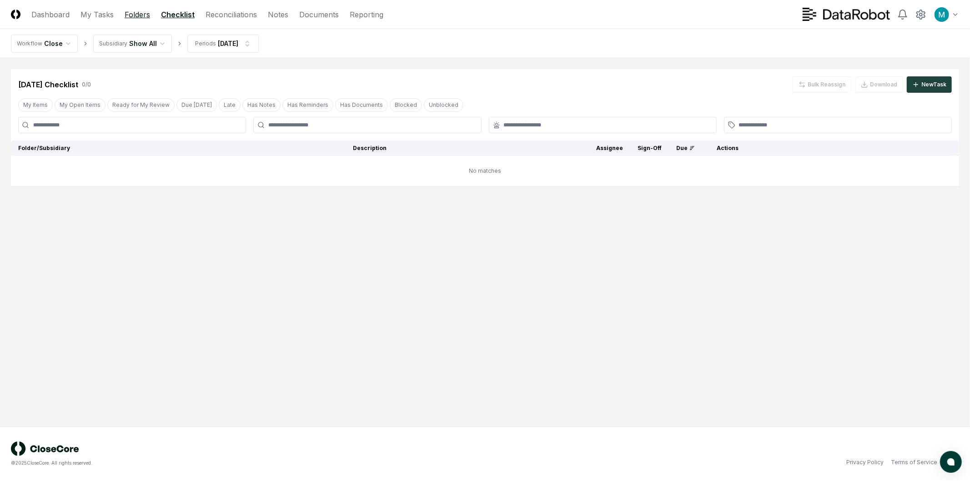
click at [141, 15] on link "Folders" at bounding box center [137, 14] width 25 height 11
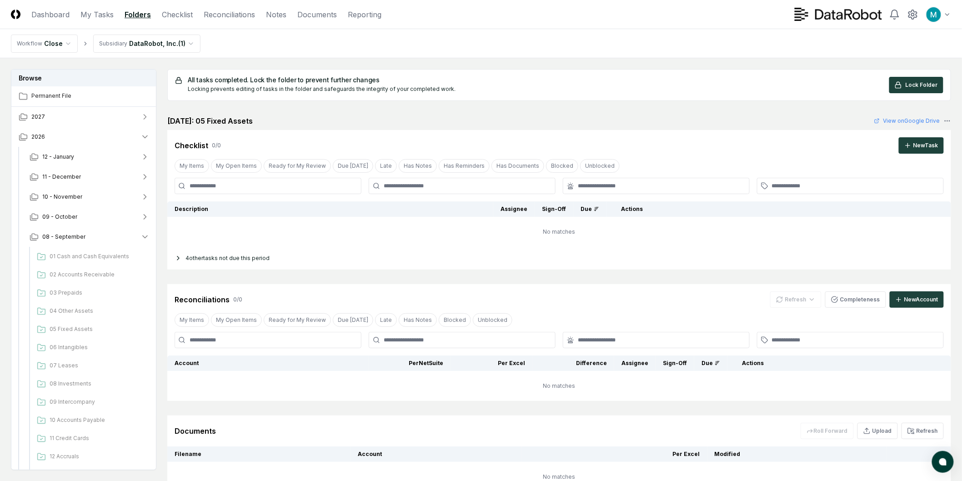
click at [241, 260] on div "4 other tasks not due this period" at bounding box center [559, 258] width 784 height 23
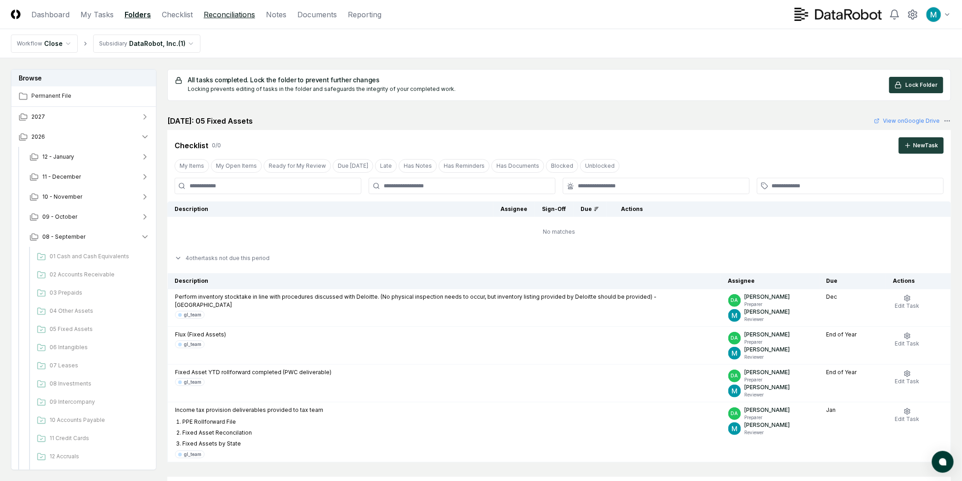
click at [209, 15] on link "Reconciliations" at bounding box center [229, 14] width 51 height 11
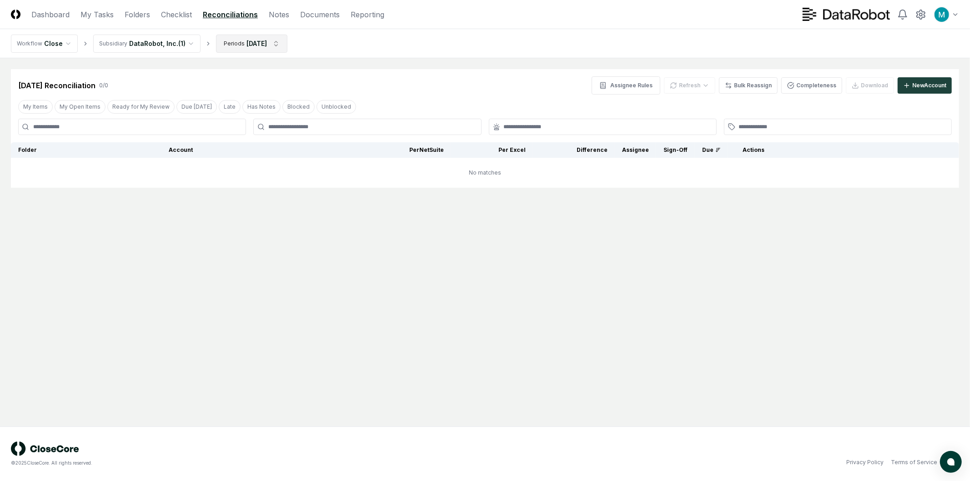
click at [235, 49] on html "CloseCore Dashboard My Tasks Folders Checklist Reconciliations Notes Documents …" at bounding box center [485, 240] width 970 height 481
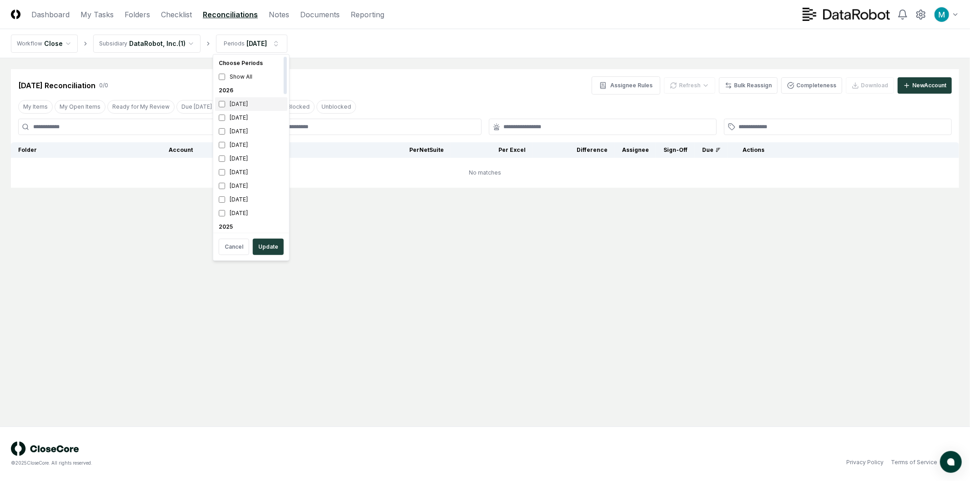
click at [241, 106] on div "[DATE]" at bounding box center [251, 104] width 72 height 14
click at [278, 248] on button "Update" at bounding box center [268, 247] width 31 height 16
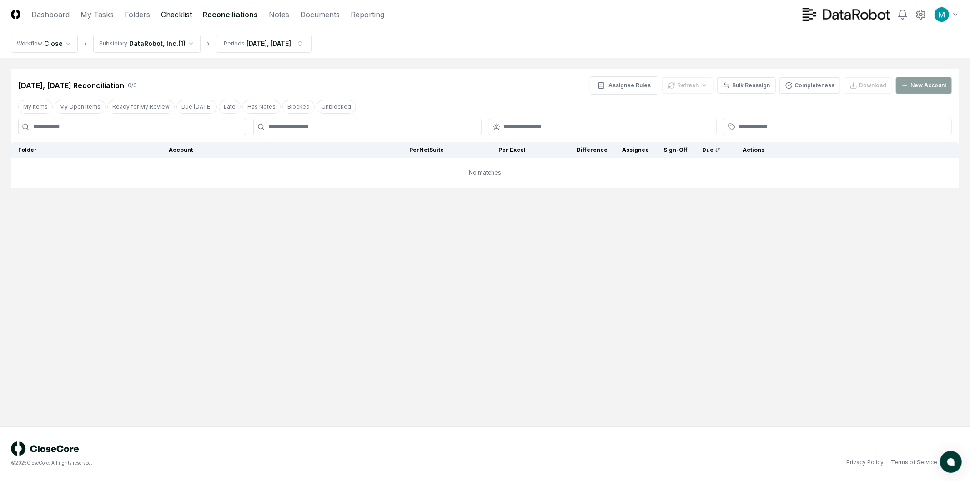
click at [178, 16] on link "Checklist" at bounding box center [176, 14] width 31 height 11
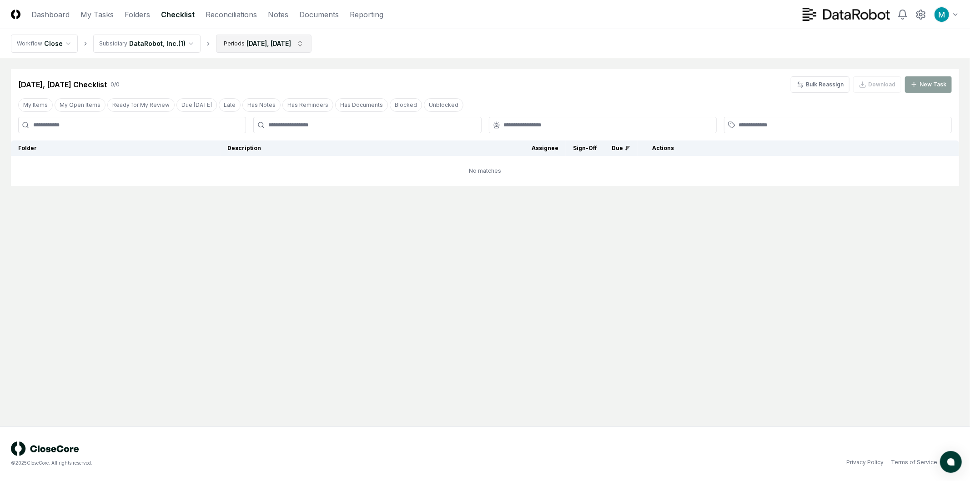
click at [259, 42] on html "CloseCore Dashboard My Tasks Folders Checklist Reconciliations Notes Documents …" at bounding box center [485, 240] width 970 height 481
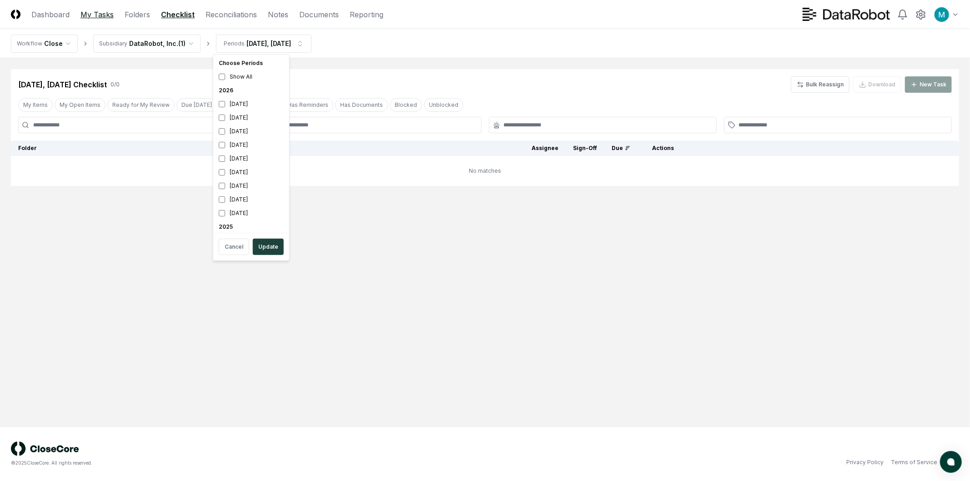
click at [101, 18] on html "CloseCore Dashboard My Tasks Folders Checklist Reconciliations Notes Documents …" at bounding box center [485, 240] width 970 height 481
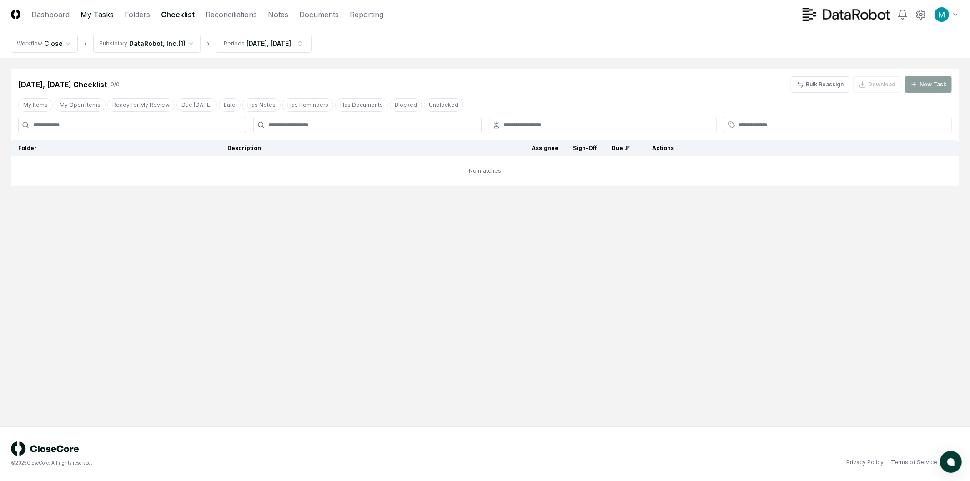
click at [94, 16] on link "My Tasks" at bounding box center [96, 14] width 33 height 11
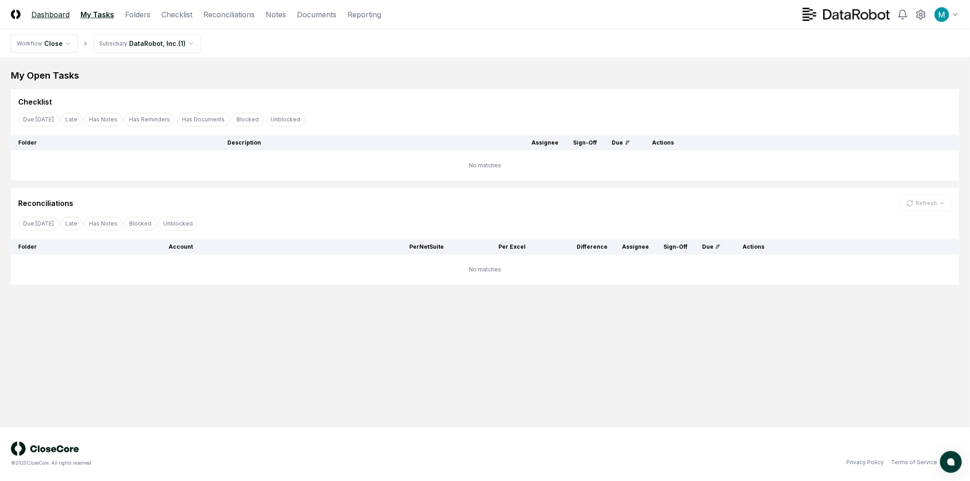
click at [48, 17] on link "Dashboard" at bounding box center [50, 14] width 38 height 11
